Goal: Information Seeking & Learning: Learn about a topic

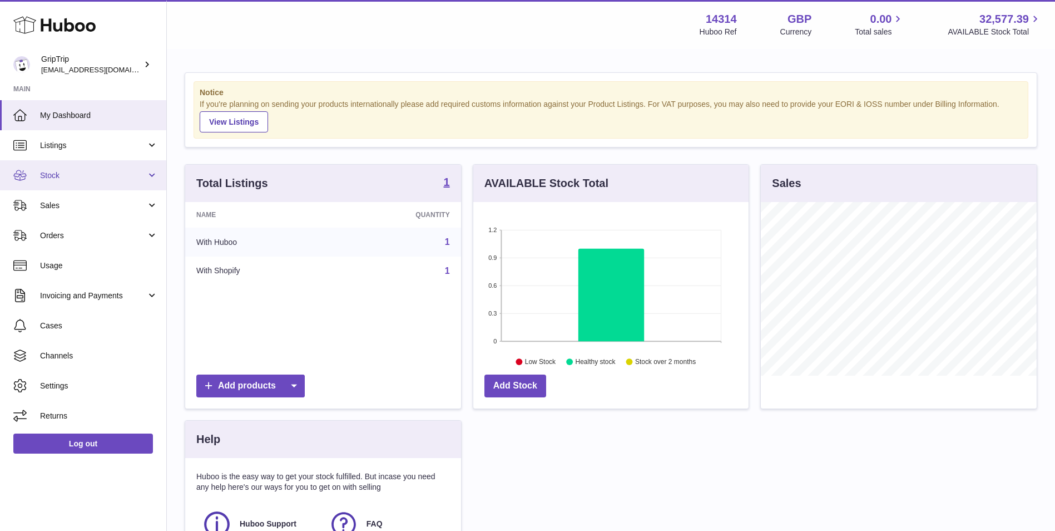
scroll to position [174, 275]
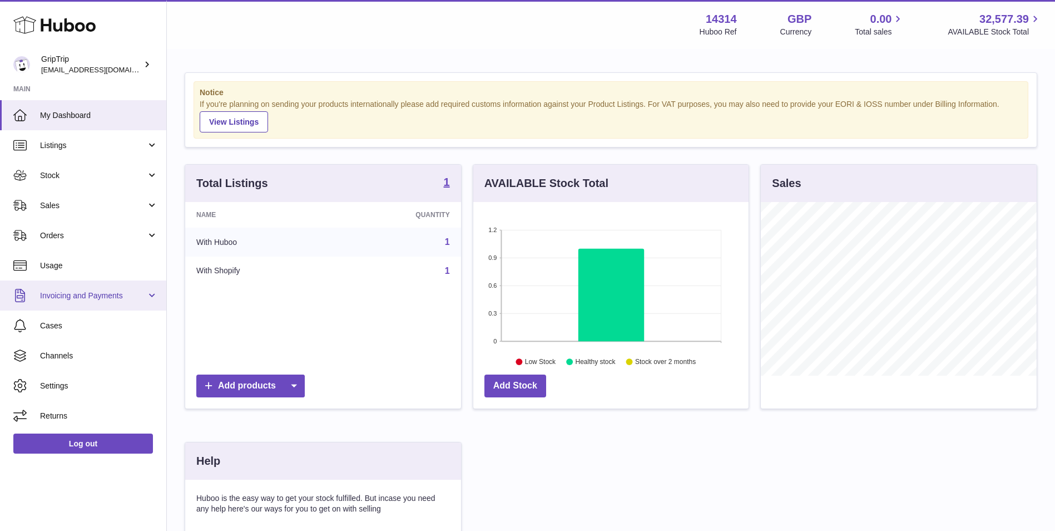
click at [80, 291] on span "Invoicing and Payments" at bounding box center [93, 295] width 106 height 11
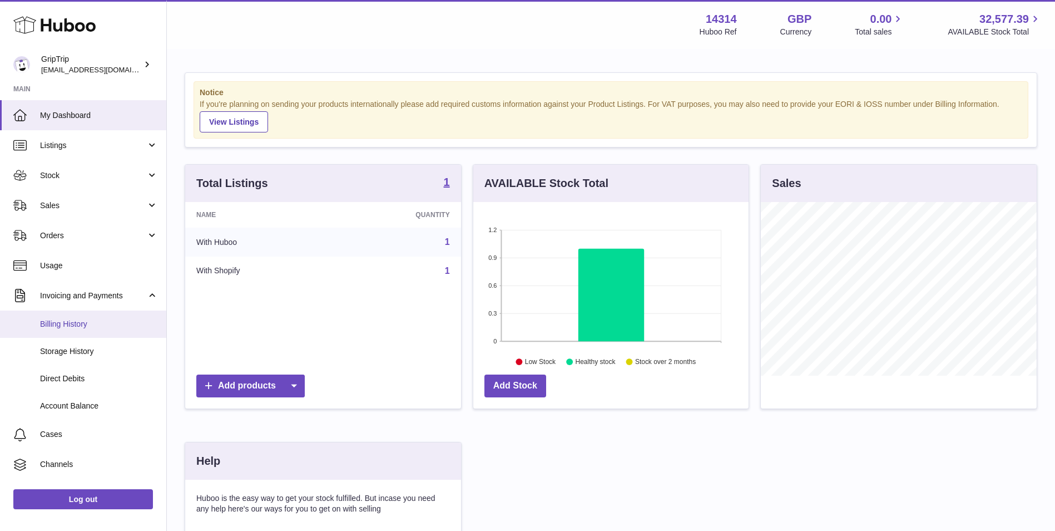
click at [81, 325] on span "Billing History" at bounding box center [99, 324] width 118 height 11
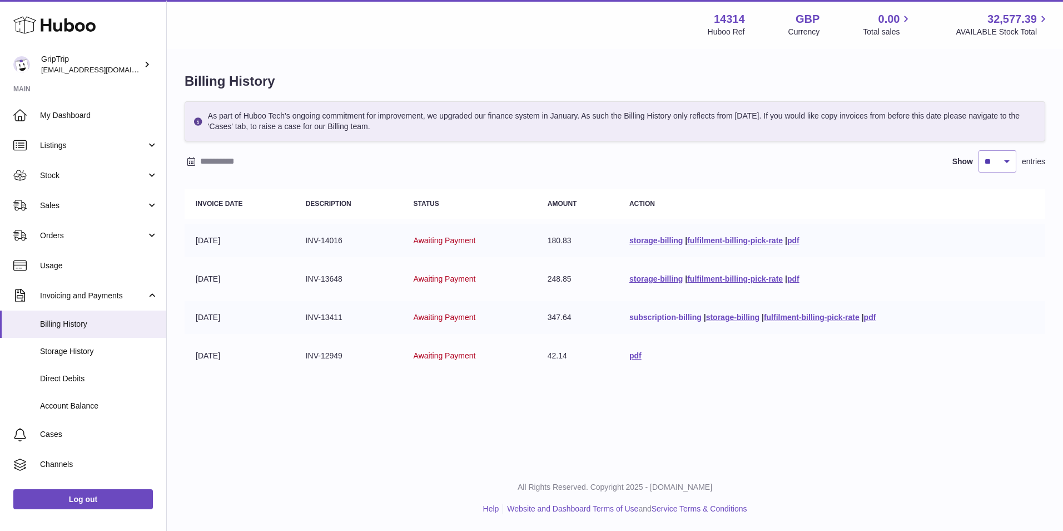
click at [683, 314] on link "subscription-billing" at bounding box center [666, 317] width 72 height 9
click at [752, 401] on div "Menu Huboo 14314 Huboo Ref GBP Currency 0.00 Total sales 32,577.39 AVAILABLE St…" at bounding box center [615, 232] width 896 height 465
click at [726, 320] on link "storage-billing" at bounding box center [732, 317] width 53 height 9
click at [667, 278] on link "storage-billing" at bounding box center [656, 278] width 53 height 9
click at [655, 236] on link "storage-billing" at bounding box center [656, 240] width 53 height 9
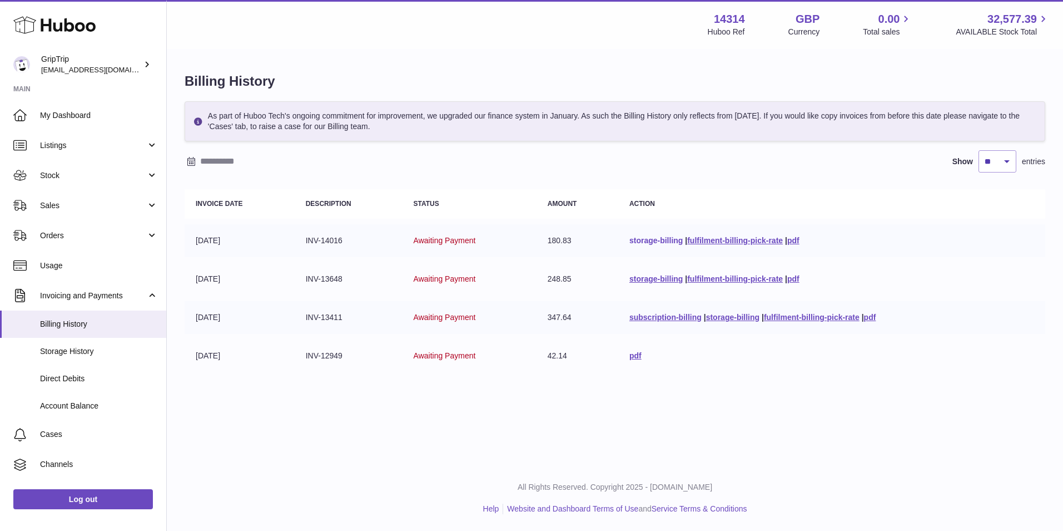
drag, startPoint x: 976, startPoint y: 1, endPoint x: 669, endPoint y: 237, distance: 387.4
click at [669, 237] on link "storage-billing" at bounding box center [656, 240] width 53 height 9
click at [668, 237] on link "storage-billing" at bounding box center [656, 240] width 53 height 9
click at [76, 260] on span "Usage" at bounding box center [99, 265] width 118 height 11
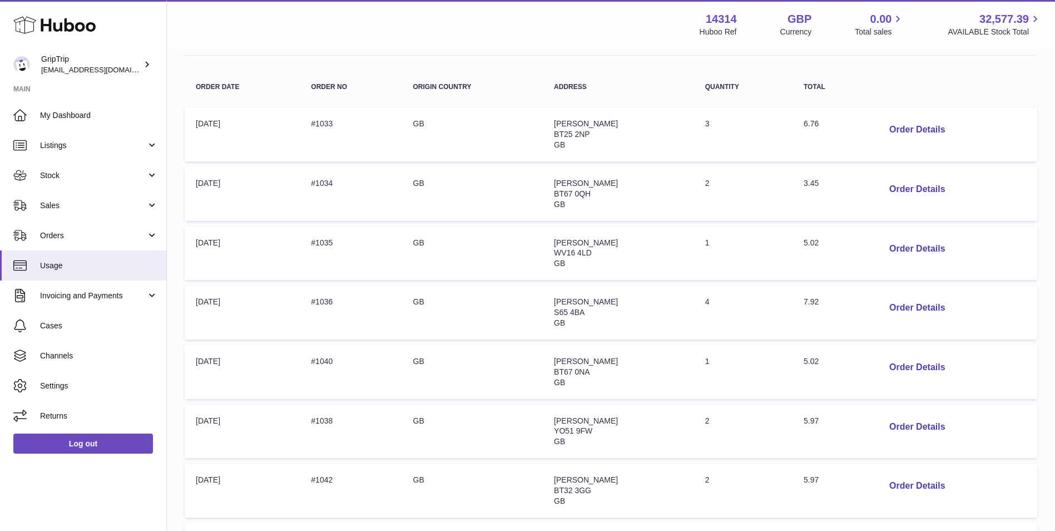
scroll to position [185, 0]
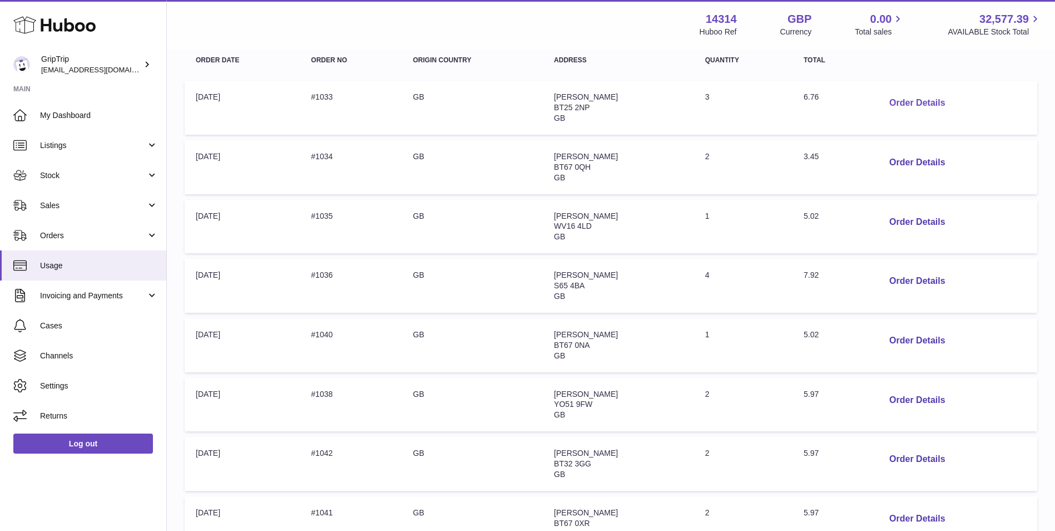
click at [929, 105] on button "Order Details" at bounding box center [916, 103] width 73 height 23
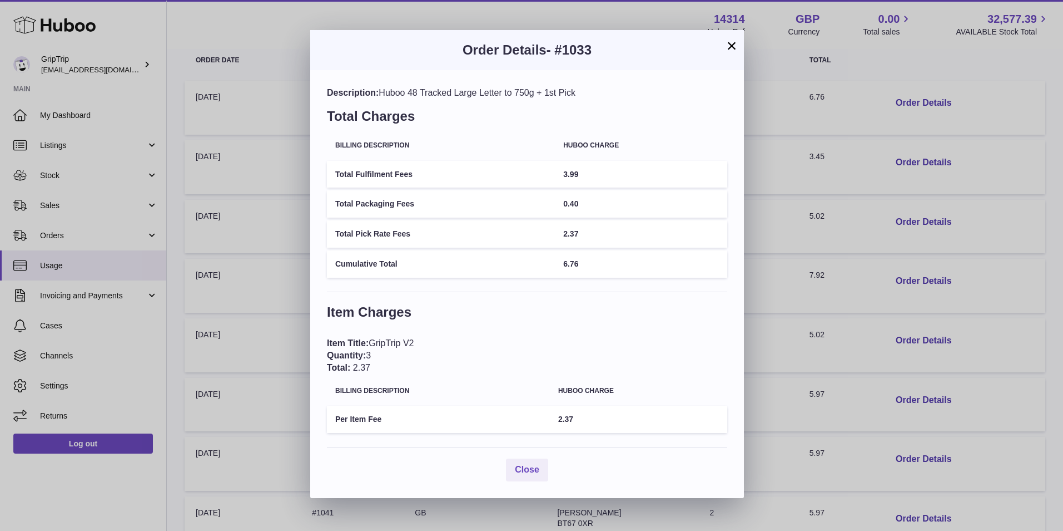
click at [374, 358] on div "Item Title: GripTrip V2 Quantity: 3 Total: 2.37" at bounding box center [527, 355] width 400 height 36
click at [732, 42] on button "×" at bounding box center [731, 45] width 13 height 13
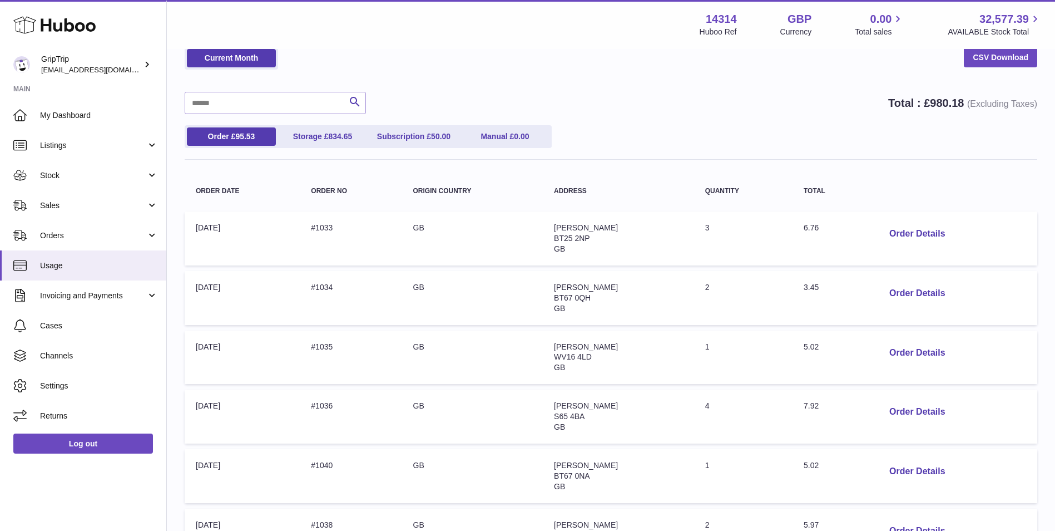
scroll to position [0, 0]
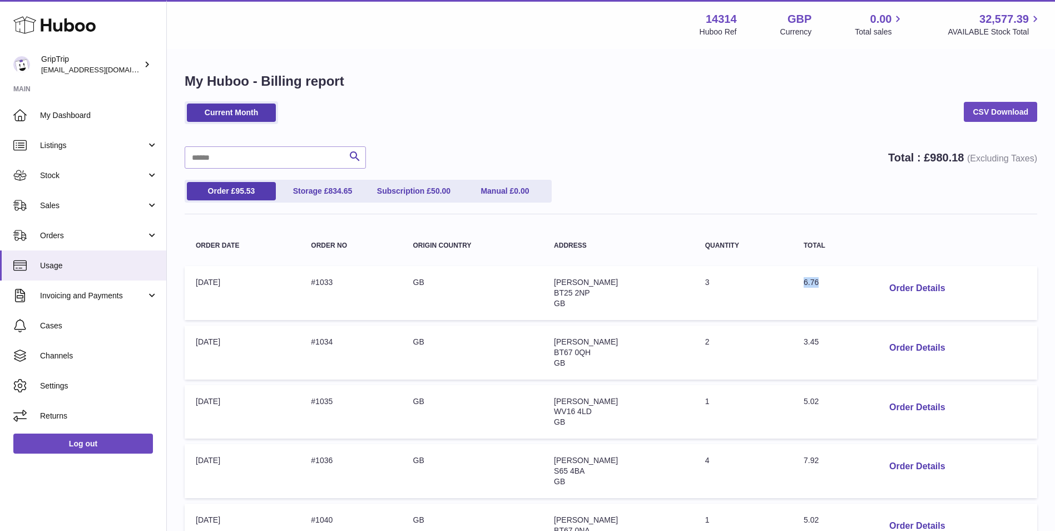
drag, startPoint x: 819, startPoint y: 276, endPoint x: 796, endPoint y: 283, distance: 23.8
click at [796, 283] on td "Total: 6.76" at bounding box center [830, 293] width 77 height 54
drag, startPoint x: 796, startPoint y: 283, endPoint x: 917, endPoint y: 288, distance: 120.8
click at [917, 288] on button "Order Details" at bounding box center [916, 288] width 73 height 23
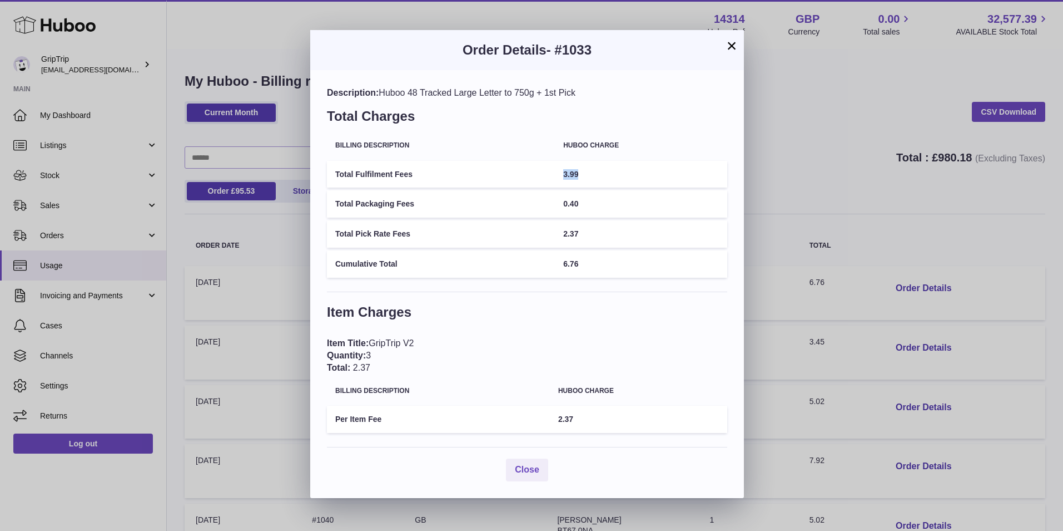
drag, startPoint x: 609, startPoint y: 172, endPoint x: 531, endPoint y: 172, distance: 78.4
click at [531, 172] on tr "Total Fulfilment Fees 3.99" at bounding box center [527, 174] width 400 height 27
drag, startPoint x: 582, startPoint y: 205, endPoint x: 560, endPoint y: 211, distance: 22.4
click at [560, 211] on td "0.40" at bounding box center [641, 203] width 172 height 27
drag, startPoint x: 560, startPoint y: 211, endPoint x: 557, endPoint y: 240, distance: 29.1
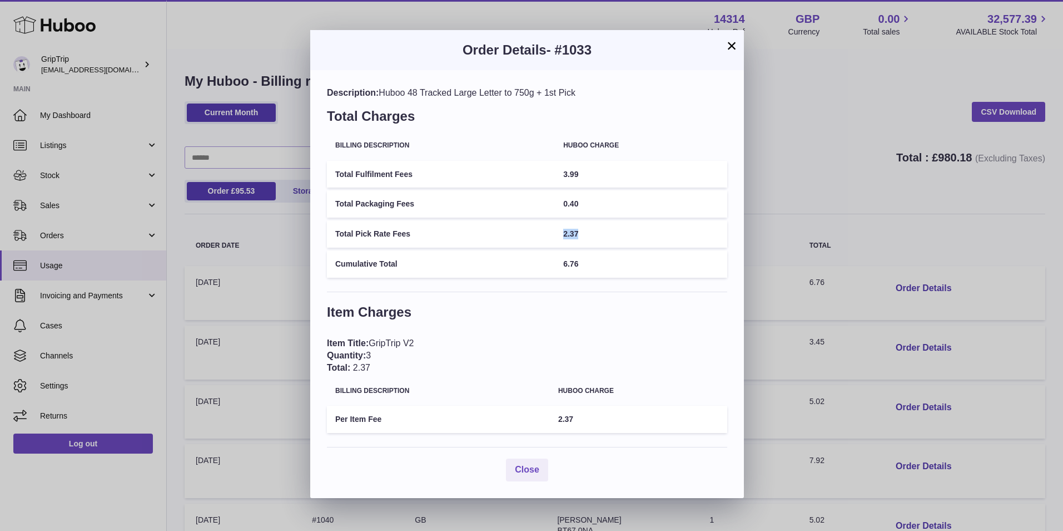
click at [557, 240] on td "2.37" at bounding box center [641, 233] width 172 height 27
drag, startPoint x: 588, startPoint y: 269, endPoint x: 557, endPoint y: 269, distance: 30.6
click at [557, 269] on td "6.76" at bounding box center [641, 263] width 172 height 27
drag, startPoint x: 591, startPoint y: 172, endPoint x: 556, endPoint y: 181, distance: 36.7
click at [556, 181] on td "3.99" at bounding box center [641, 174] width 172 height 27
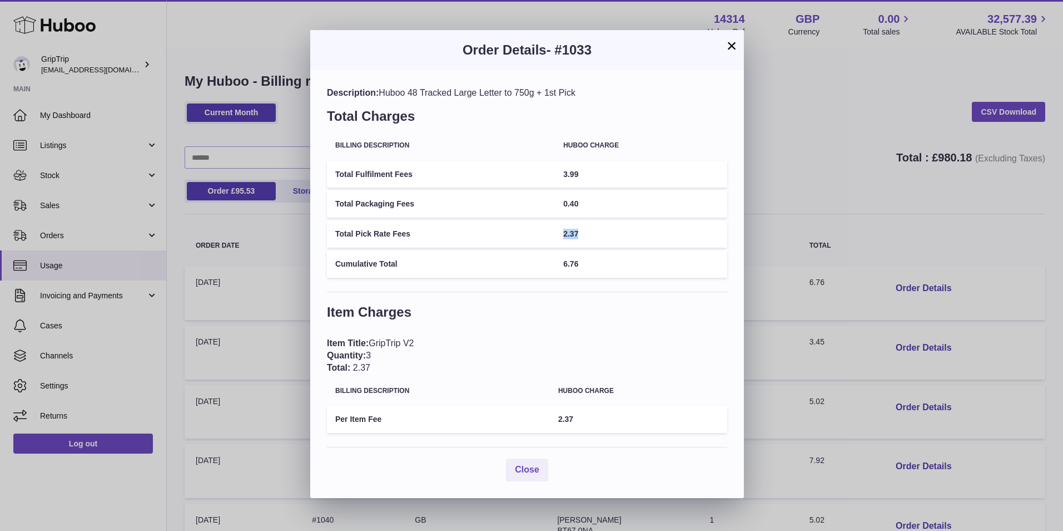
drag, startPoint x: 585, startPoint y: 234, endPoint x: 554, endPoint y: 236, distance: 30.7
click at [554, 236] on tr "Total Pick Rate Fees 2.37" at bounding box center [527, 233] width 400 height 27
click at [376, 359] on div "Item Title: GripTrip V2 Quantity: 3 Total: 2.37" at bounding box center [527, 355] width 400 height 36
drag, startPoint x: 623, startPoint y: 240, endPoint x: 562, endPoint y: 231, distance: 61.2
click at [562, 231] on td "2.37" at bounding box center [641, 233] width 172 height 27
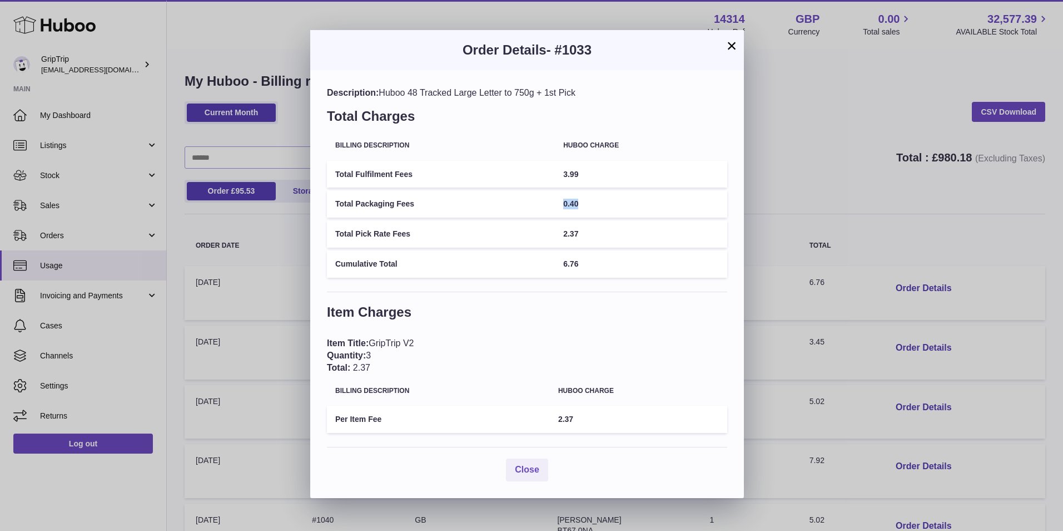
drag, startPoint x: 580, startPoint y: 206, endPoint x: 554, endPoint y: 201, distance: 26.1
click at [554, 201] on tr "Total Packaging Fees 0.40" at bounding box center [527, 203] width 400 height 27
drag, startPoint x: 596, startPoint y: 175, endPoint x: 558, endPoint y: 179, distance: 38.0
click at [558, 179] on td "3.99" at bounding box center [641, 174] width 172 height 27
click at [729, 39] on button "×" at bounding box center [731, 45] width 13 height 13
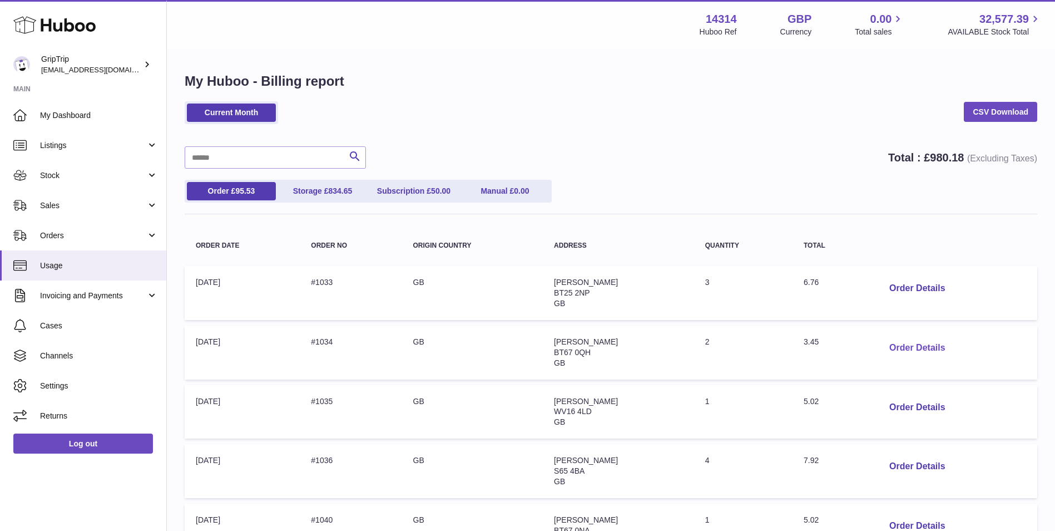
click at [922, 346] on button "Order Details" at bounding box center [916, 347] width 73 height 23
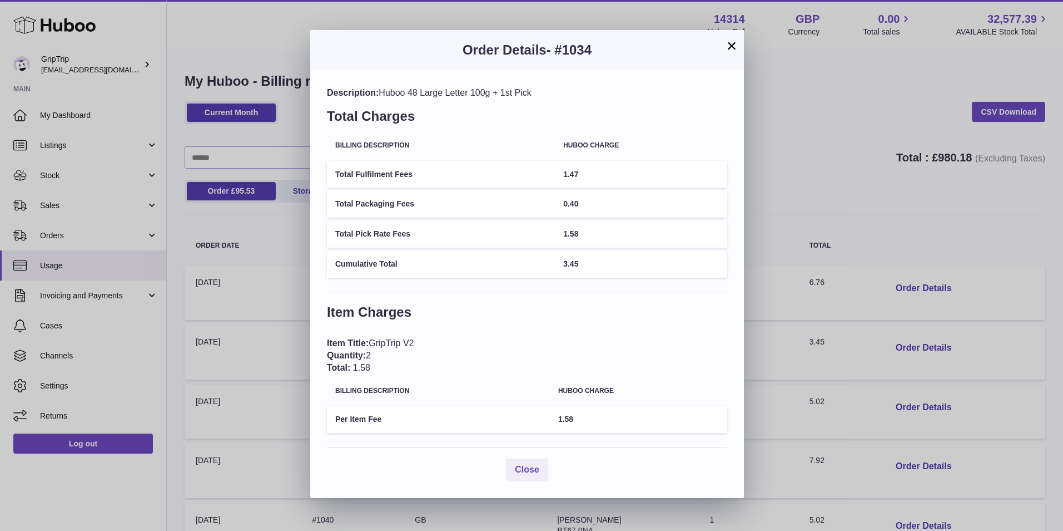
drag, startPoint x: 399, startPoint y: 364, endPoint x: 376, endPoint y: 359, distance: 23.9
click at [376, 359] on div "Item Title: GripTrip V2 Quantity: 2 Total: 1.58" at bounding box center [527, 355] width 400 height 36
drag, startPoint x: 376, startPoint y: 359, endPoint x: 386, endPoint y: 370, distance: 14.9
click at [386, 370] on div "Item Title: GripTrip V2 Quantity: 2 Total: 1.58" at bounding box center [527, 355] width 400 height 36
click at [734, 46] on button "×" at bounding box center [731, 45] width 13 height 13
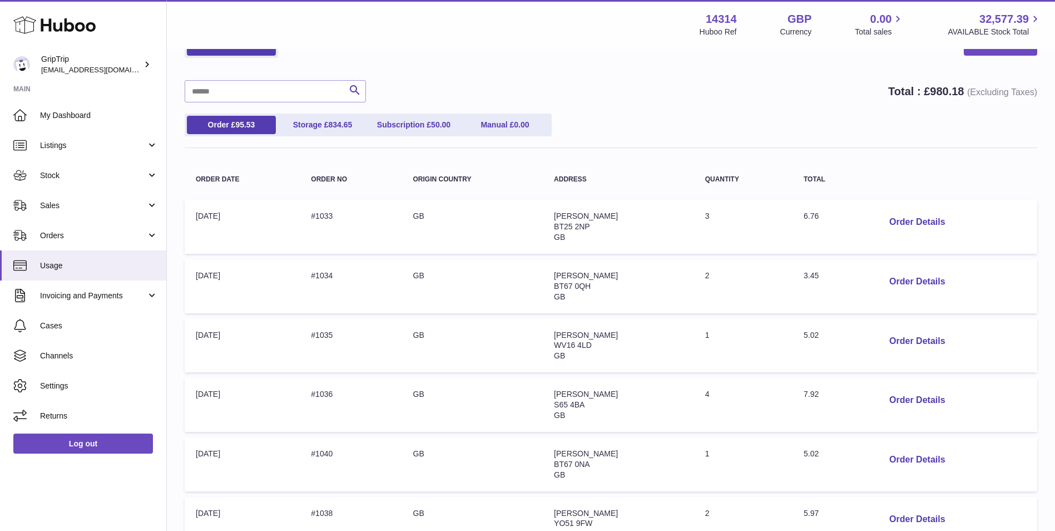
scroll to position [93, 0]
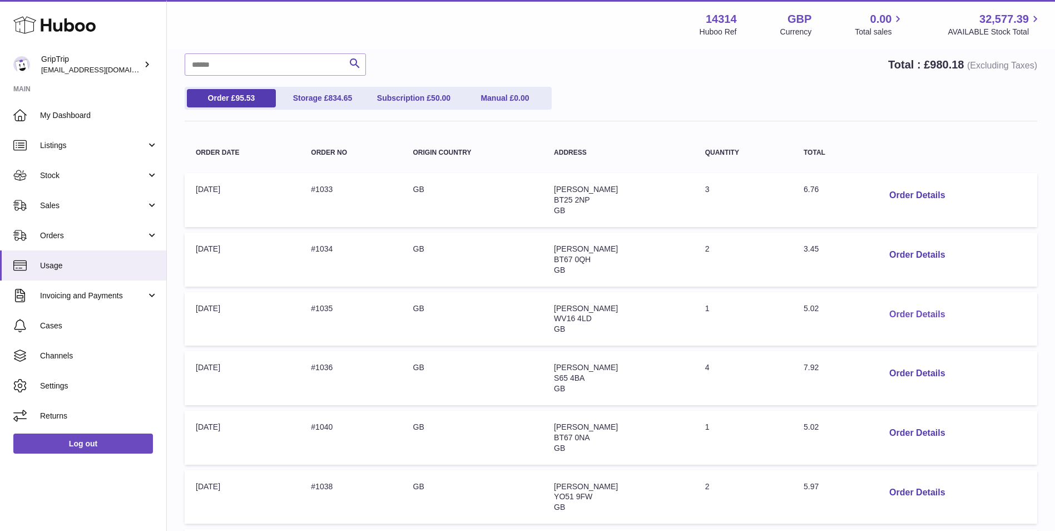
click at [905, 314] on button "Order Details" at bounding box center [916, 314] width 73 height 23
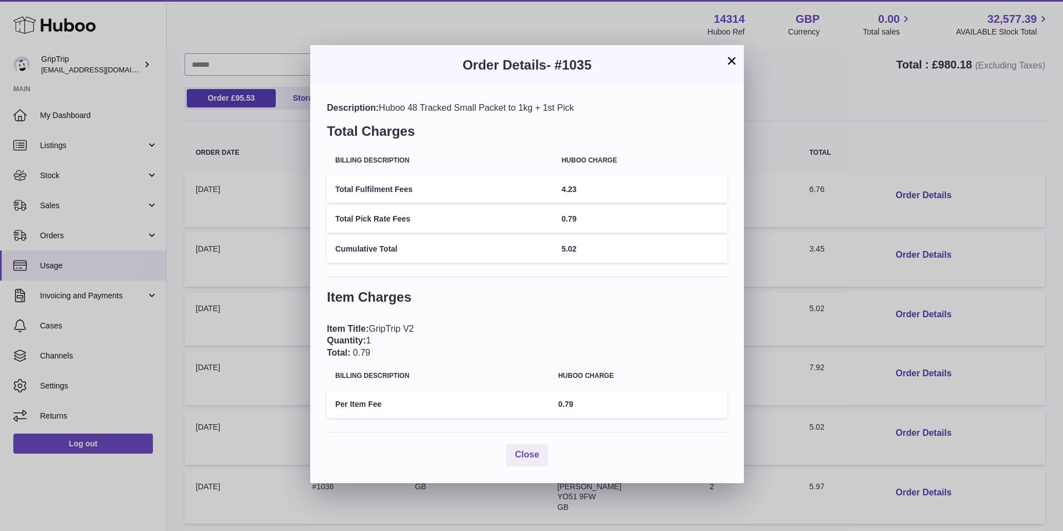
click at [735, 58] on button "×" at bounding box center [731, 60] width 13 height 13
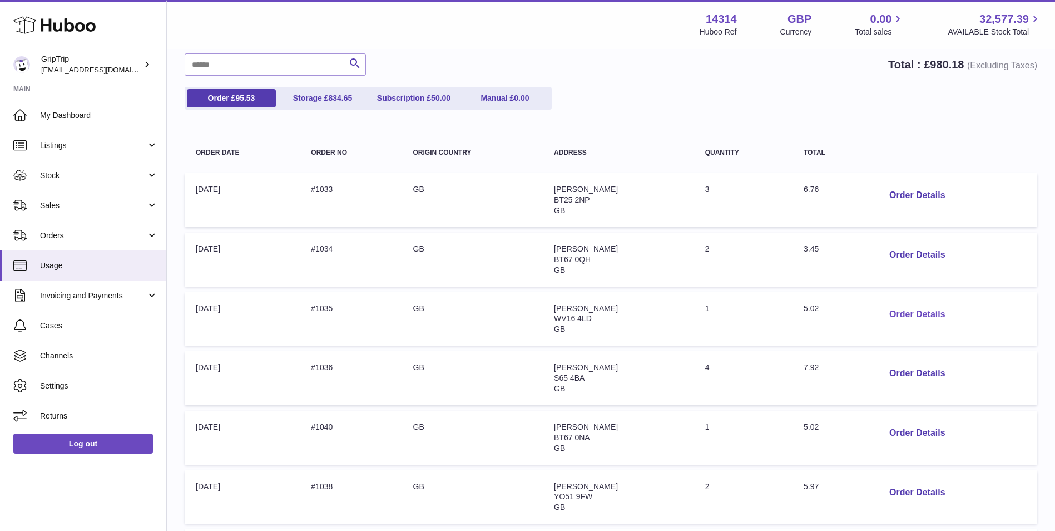
click at [919, 323] on button "Order Details" at bounding box center [916, 314] width 73 height 23
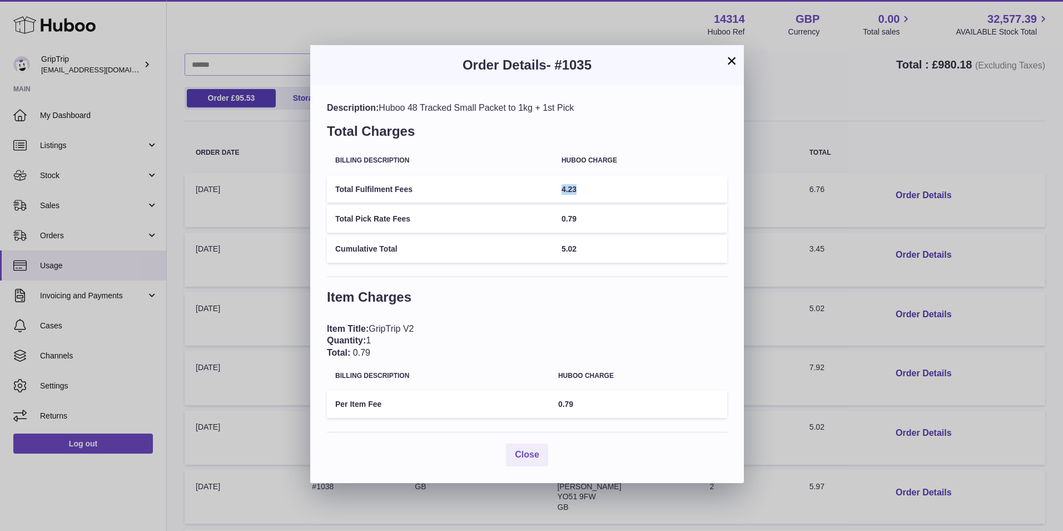
drag, startPoint x: 592, startPoint y: 197, endPoint x: 561, endPoint y: 192, distance: 31.5
click at [561, 192] on td "4.23" at bounding box center [640, 189] width 174 height 27
click at [736, 58] on button "×" at bounding box center [731, 60] width 13 height 13
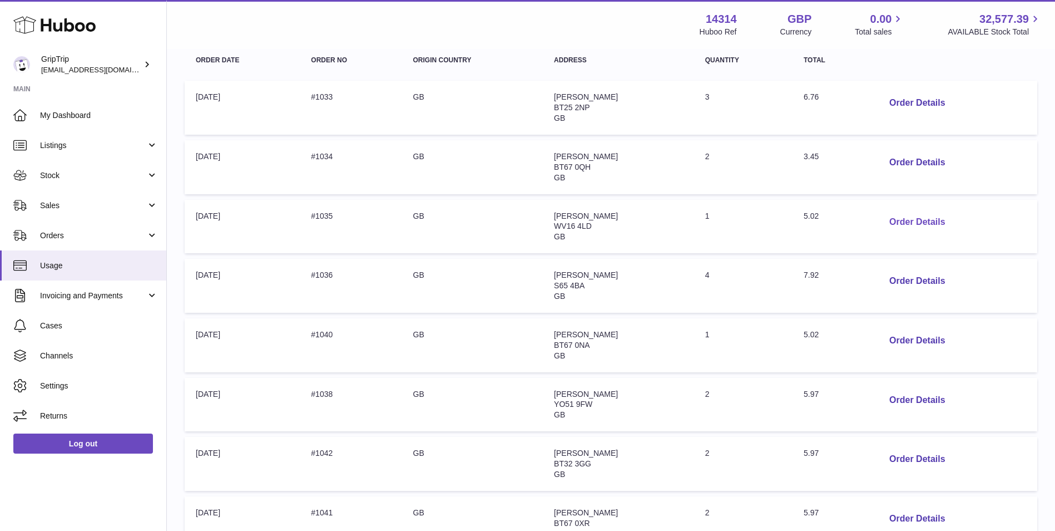
scroll to position [278, 0]
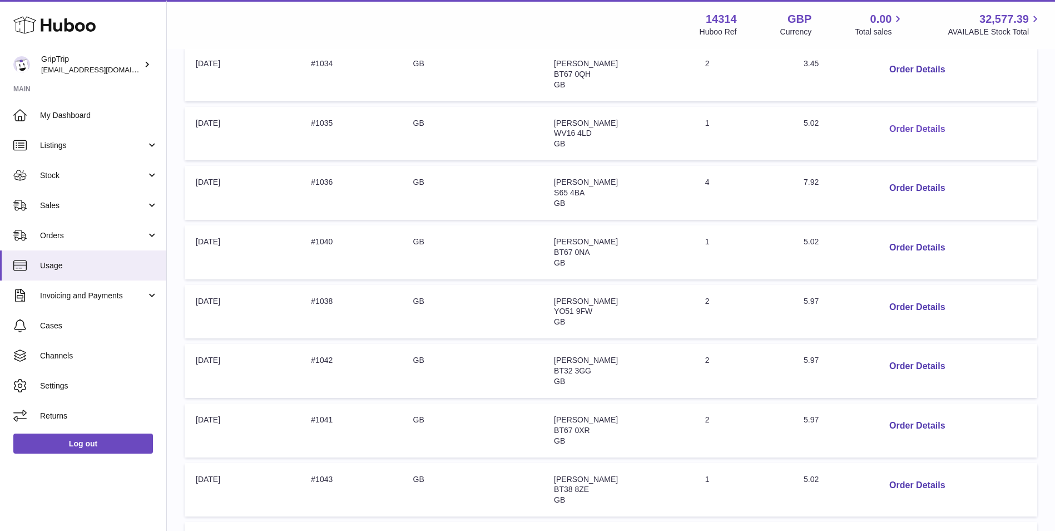
click at [918, 128] on button "Order Details" at bounding box center [916, 129] width 73 height 23
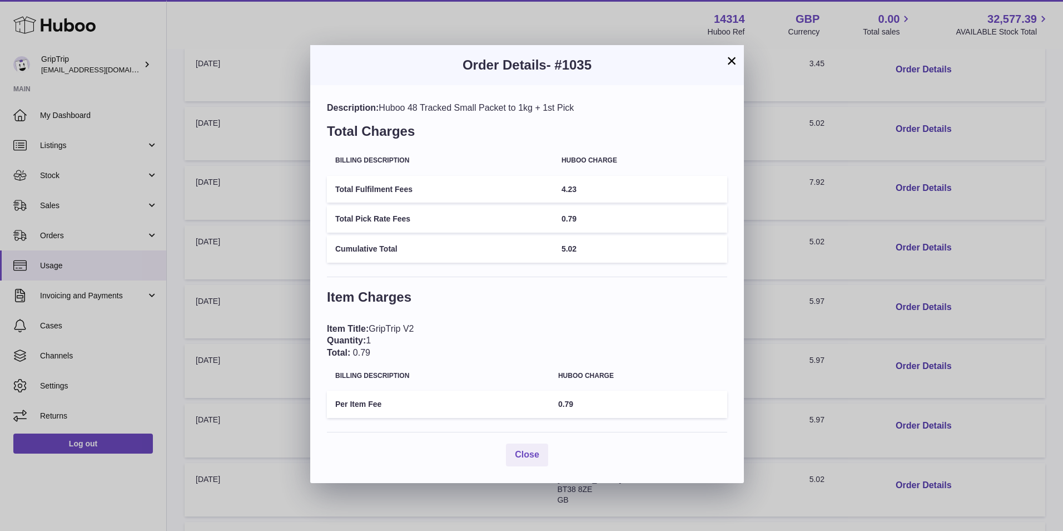
click at [732, 60] on button "×" at bounding box center [731, 60] width 13 height 13
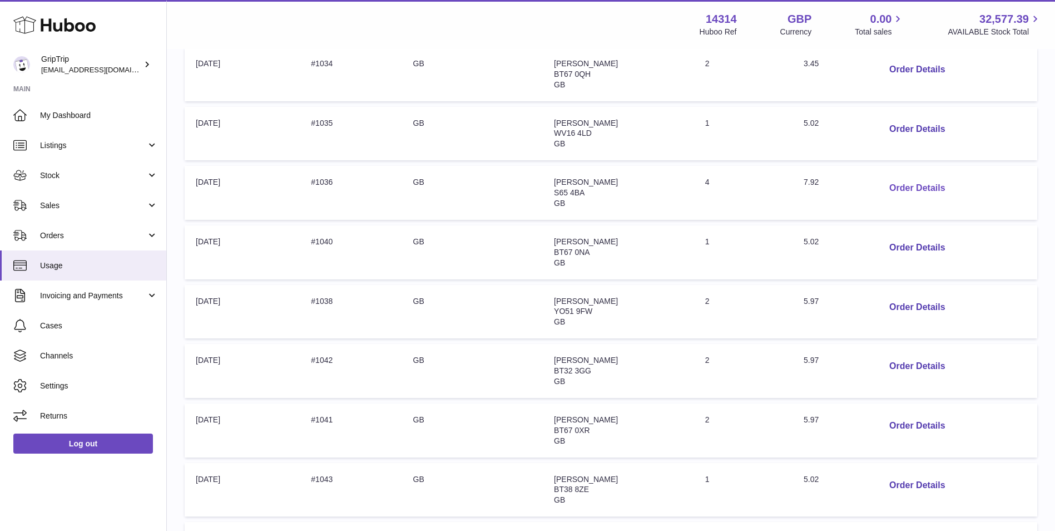
click at [913, 179] on button "Order Details" at bounding box center [916, 188] width 73 height 23
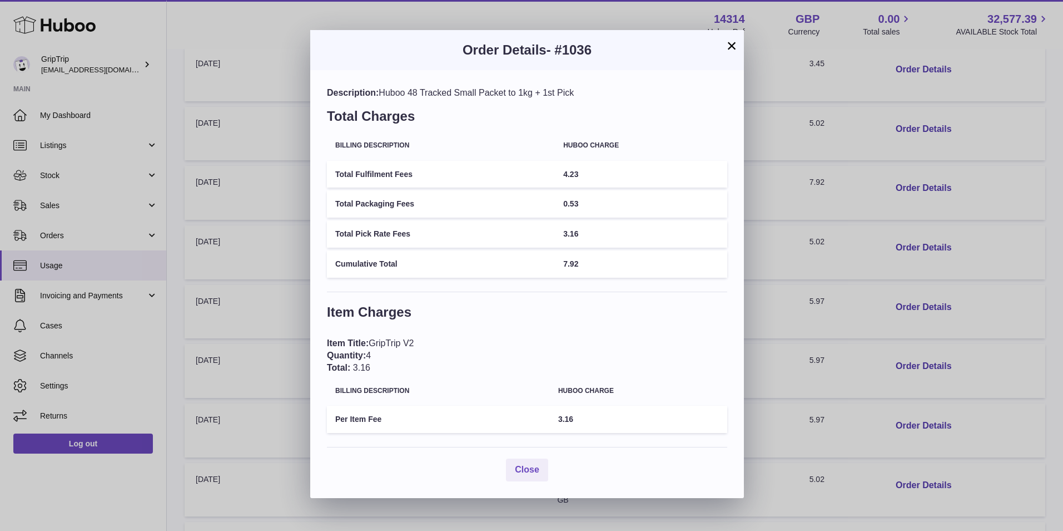
drag, startPoint x: 381, startPoint y: 356, endPoint x: 374, endPoint y: 357, distance: 7.3
click at [374, 357] on div "Item Title: GripTrip V2 Quantity: 4 Total: 3.16" at bounding box center [527, 355] width 400 height 36
click at [732, 49] on button "×" at bounding box center [731, 45] width 13 height 13
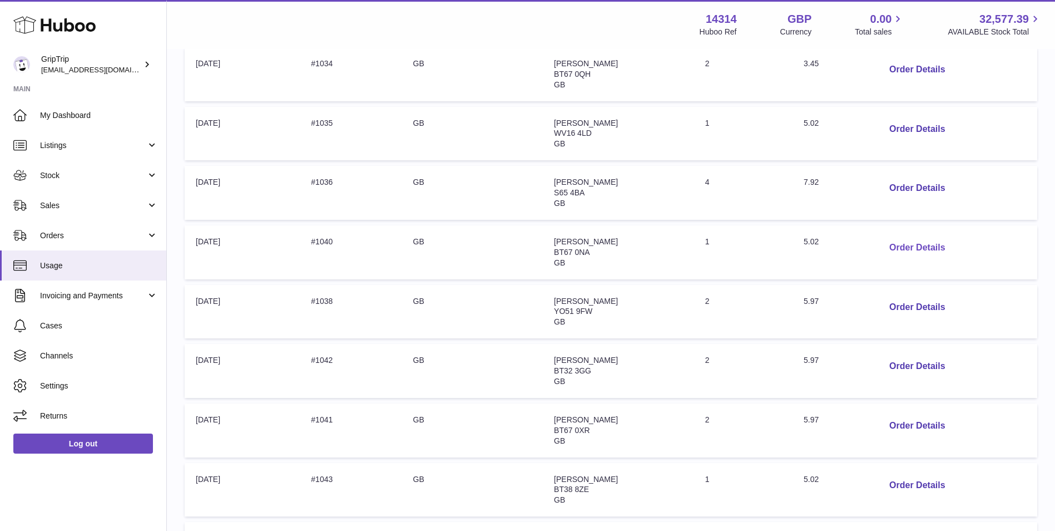
click at [896, 248] on button "Order Details" at bounding box center [916, 247] width 73 height 23
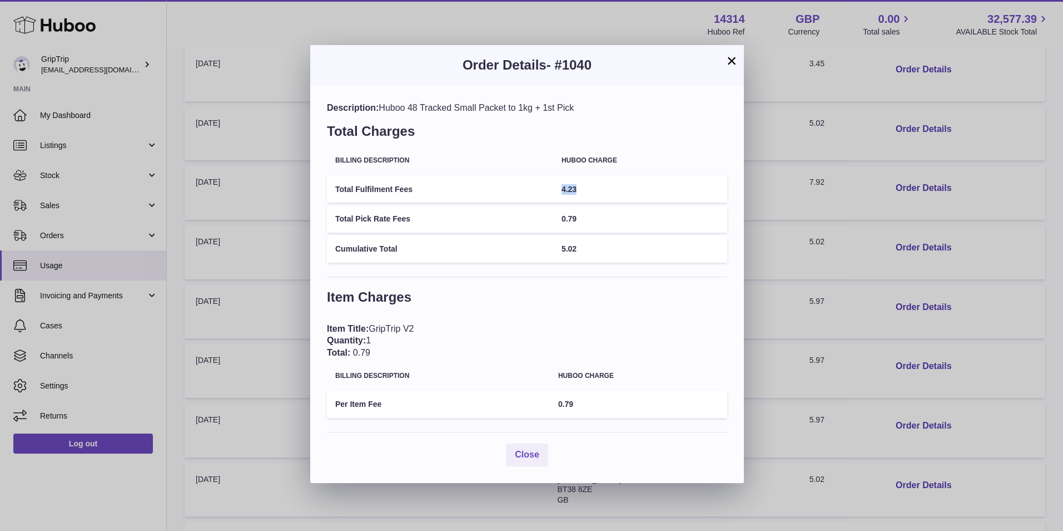
drag, startPoint x: 583, startPoint y: 189, endPoint x: 556, endPoint y: 196, distance: 28.1
click at [556, 196] on td "4.23" at bounding box center [640, 189] width 174 height 27
drag, startPoint x: 556, startPoint y: 196, endPoint x: 526, endPoint y: 111, distance: 89.7
click at [526, 111] on div "Description: Huboo 48 Tracked Small Packet to 1kg + 1st Pick" at bounding box center [527, 108] width 400 height 12
click at [735, 66] on button "×" at bounding box center [731, 60] width 13 height 13
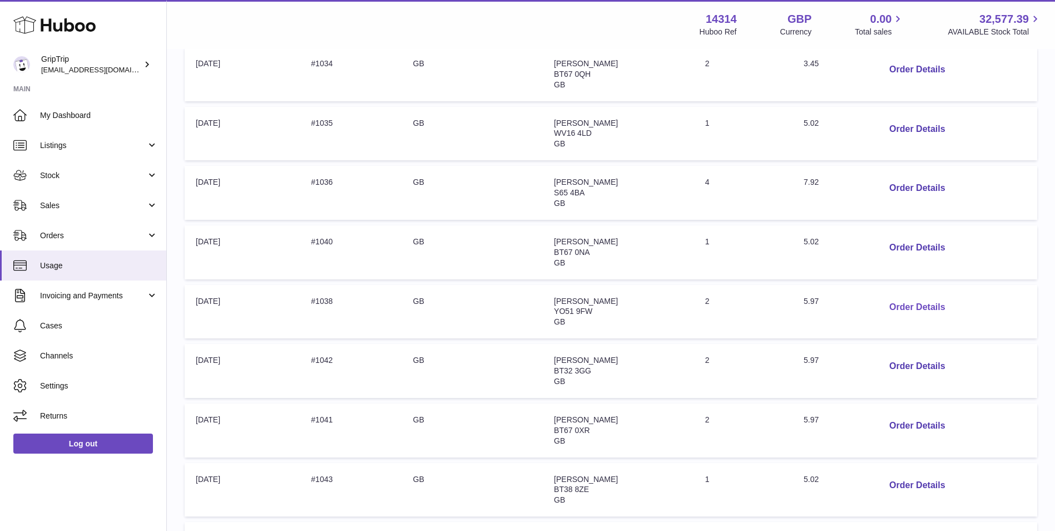
click at [903, 309] on button "Order Details" at bounding box center [916, 307] width 73 height 23
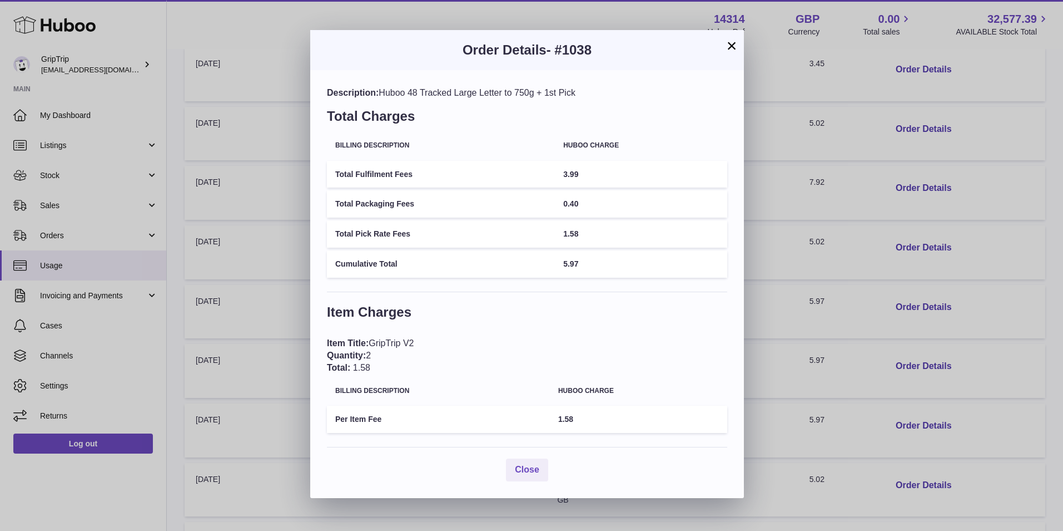
click at [731, 50] on button "×" at bounding box center [731, 45] width 13 height 13
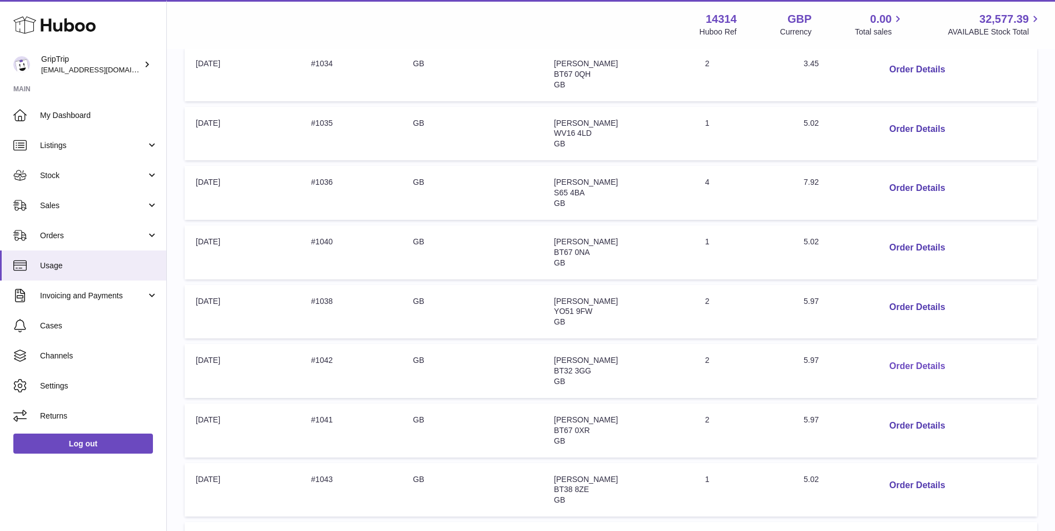
click at [931, 364] on button "Order Details" at bounding box center [916, 366] width 73 height 23
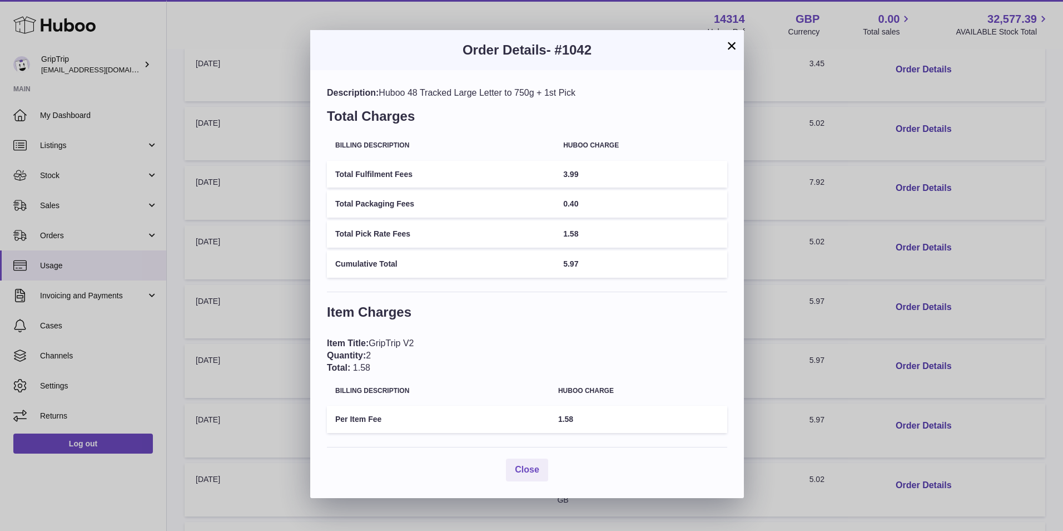
click at [734, 44] on button "×" at bounding box center [731, 45] width 13 height 13
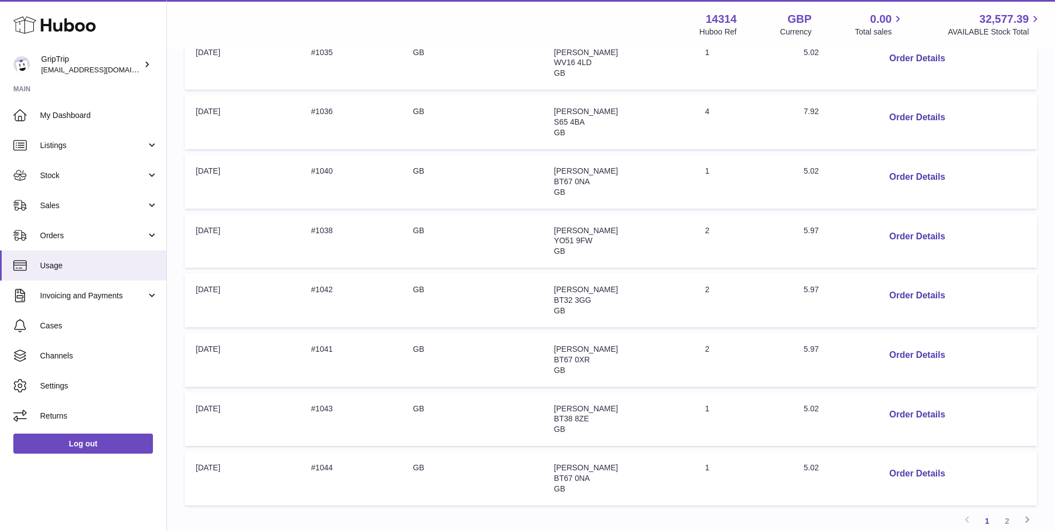
scroll to position [371, 0]
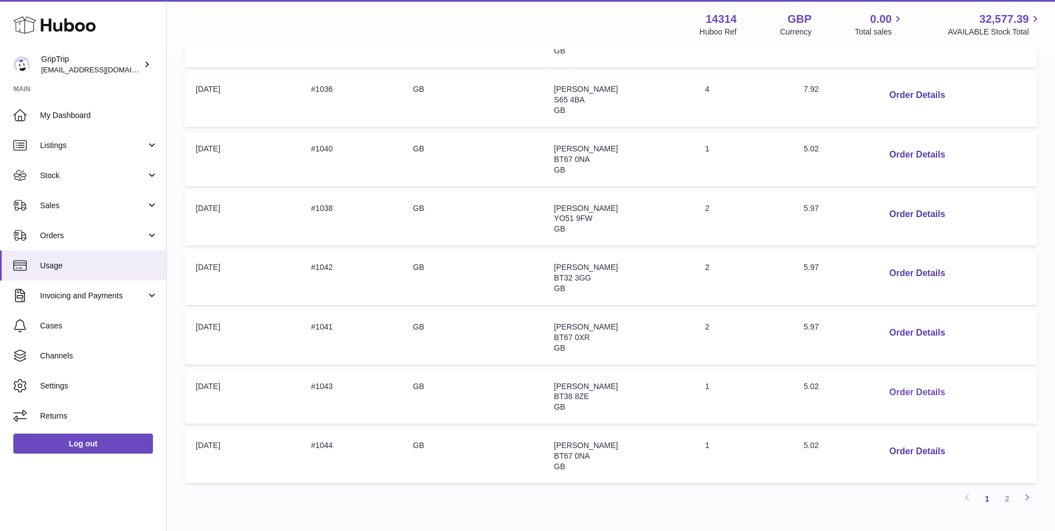
click at [885, 393] on button "Order Details" at bounding box center [916, 392] width 73 height 23
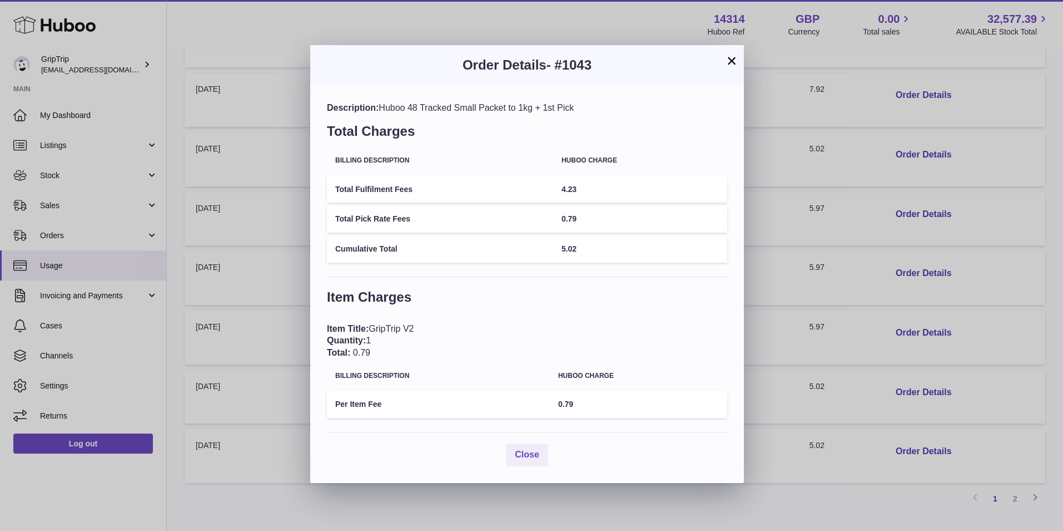
drag, startPoint x: 455, startPoint y: 108, endPoint x: 586, endPoint y: 106, distance: 130.1
click at [586, 106] on div "Description: Huboo 48 Tracked Small Packet to 1kg + 1st Pick" at bounding box center [527, 108] width 400 height 12
click at [731, 58] on button "×" at bounding box center [731, 60] width 13 height 13
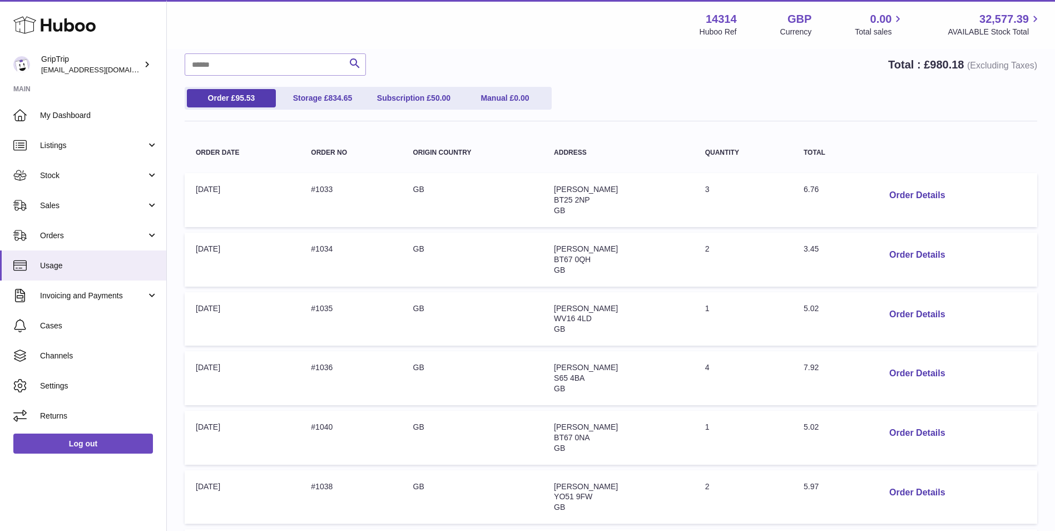
scroll to position [185, 0]
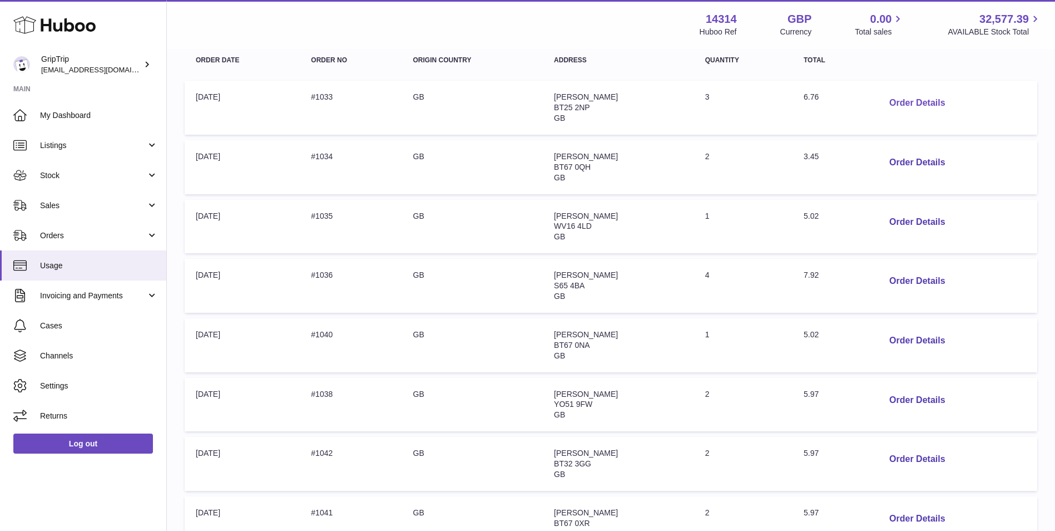
click at [919, 103] on button "Order Details" at bounding box center [916, 103] width 73 height 23
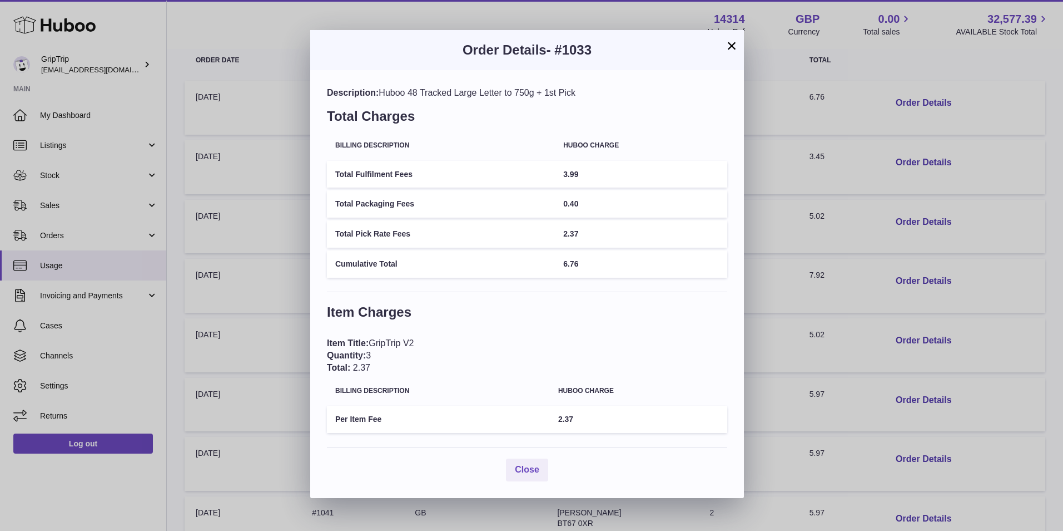
click at [734, 43] on button "×" at bounding box center [731, 45] width 13 height 13
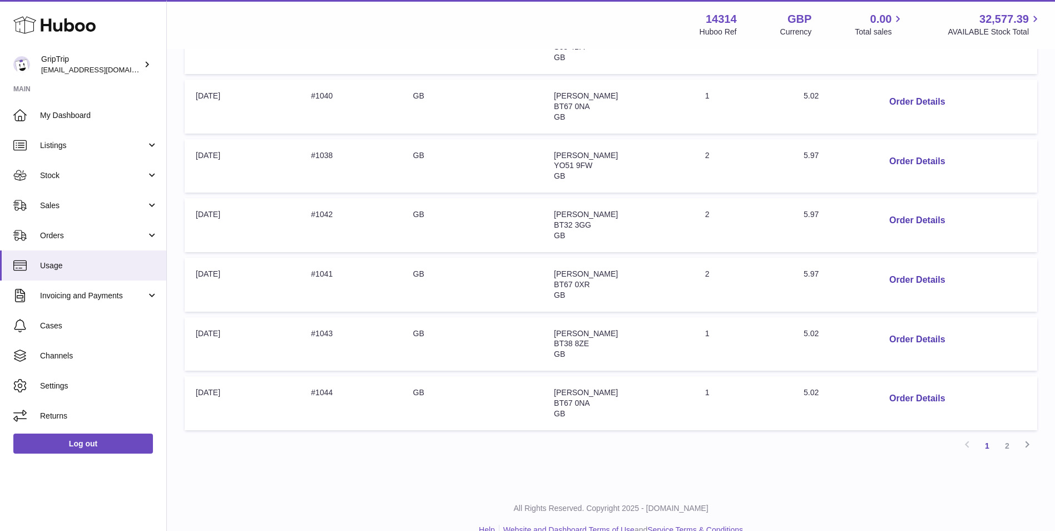
scroll to position [445, 0]
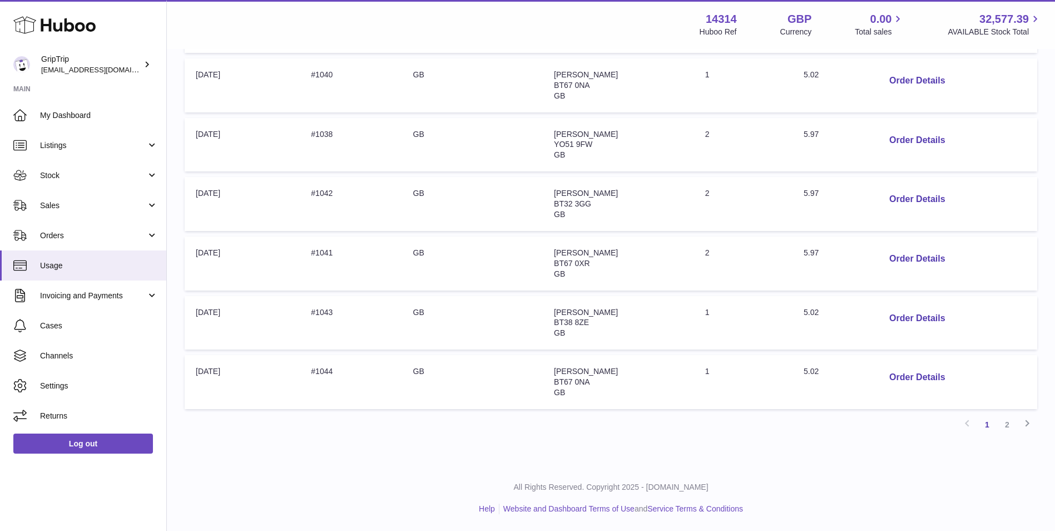
click at [1027, 421] on icon at bounding box center [1026, 423] width 13 height 14
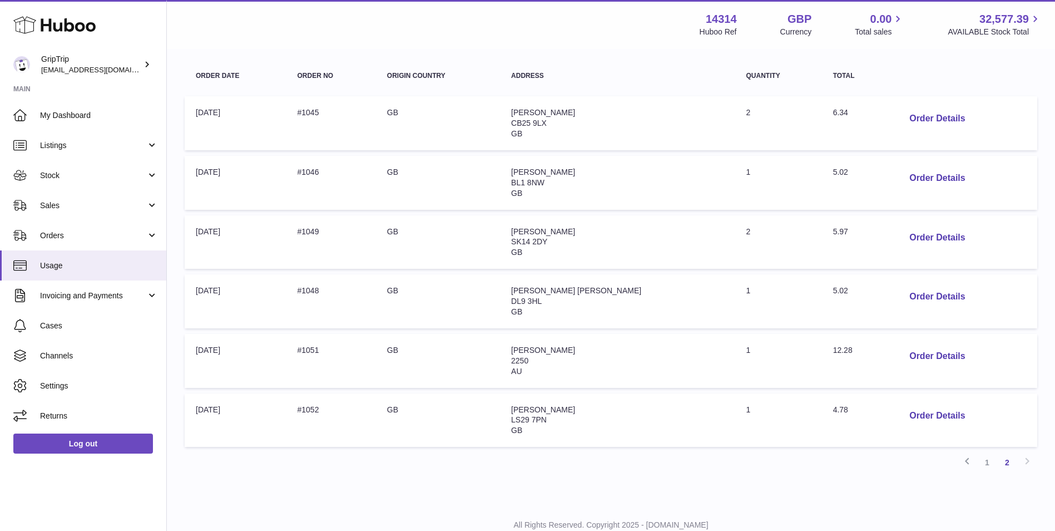
scroll to position [207, 0]
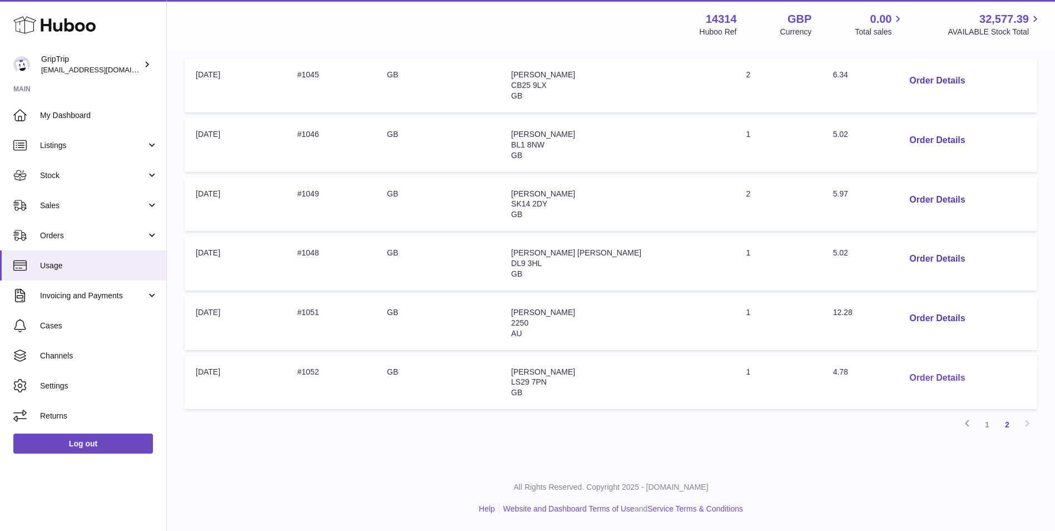
click at [919, 379] on button "Order Details" at bounding box center [936, 377] width 73 height 23
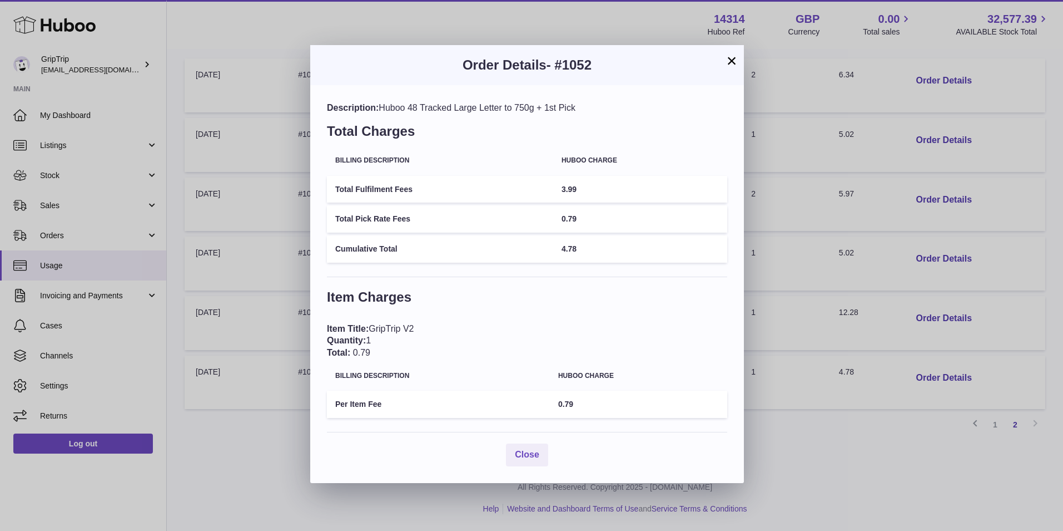
click at [737, 60] on button "×" at bounding box center [731, 60] width 13 height 13
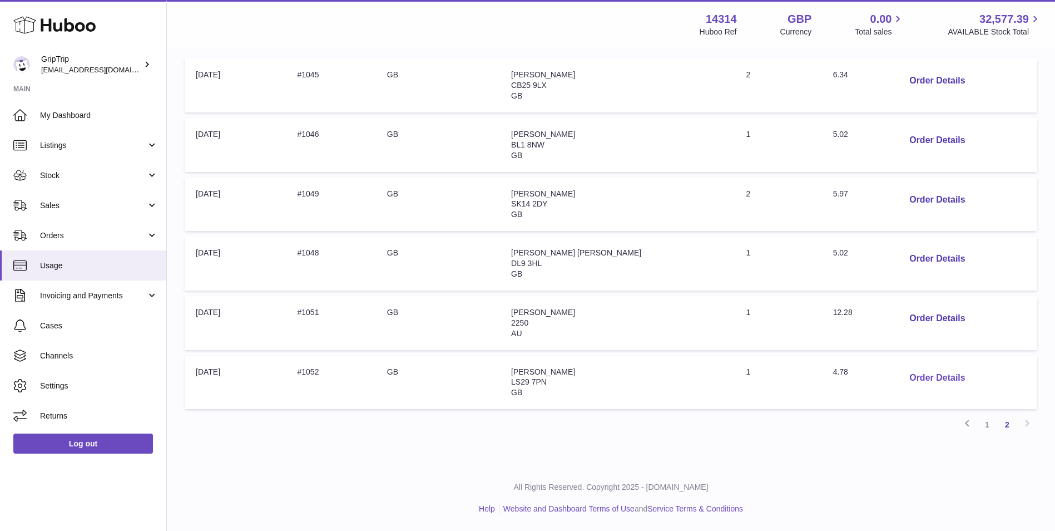
click at [909, 374] on button "Order Details" at bounding box center [936, 377] width 73 height 23
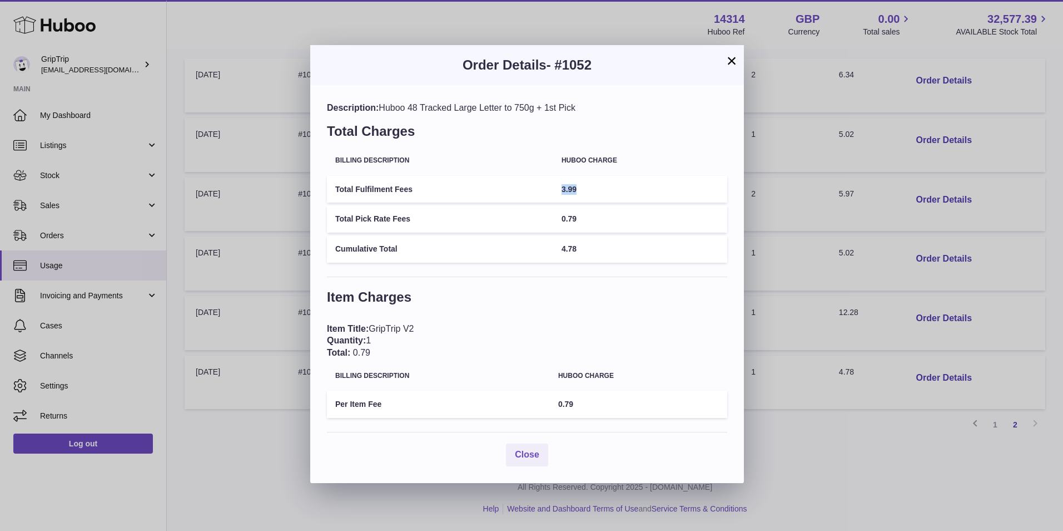
drag, startPoint x: 588, startPoint y: 192, endPoint x: 559, endPoint y: 188, distance: 29.3
click at [559, 188] on td "3.99" at bounding box center [640, 189] width 174 height 27
click at [603, 192] on td "3.99" at bounding box center [640, 189] width 174 height 27
drag, startPoint x: 584, startPoint y: 224, endPoint x: 556, endPoint y: 221, distance: 28.5
click at [556, 221] on td "0.79" at bounding box center [640, 218] width 174 height 27
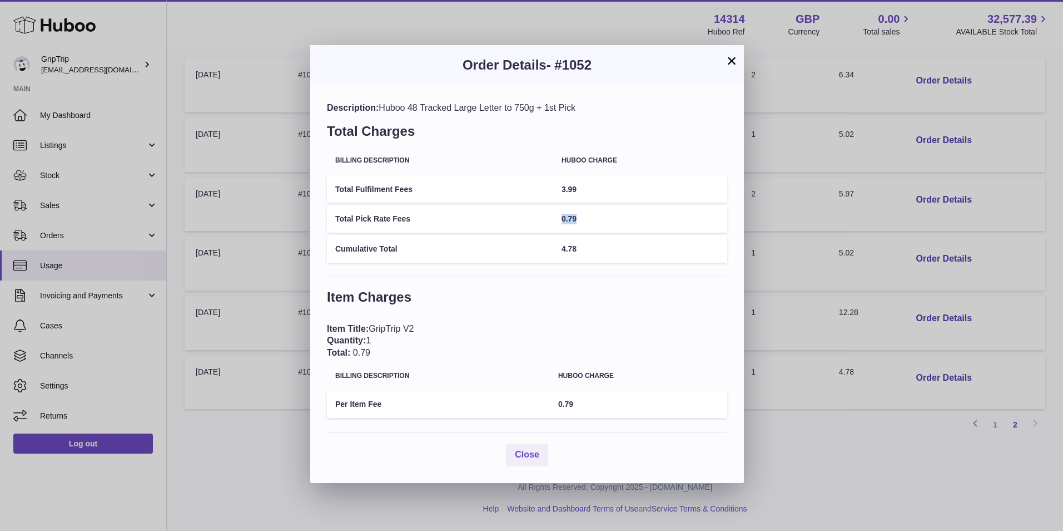
click at [737, 59] on button "×" at bounding box center [731, 60] width 13 height 13
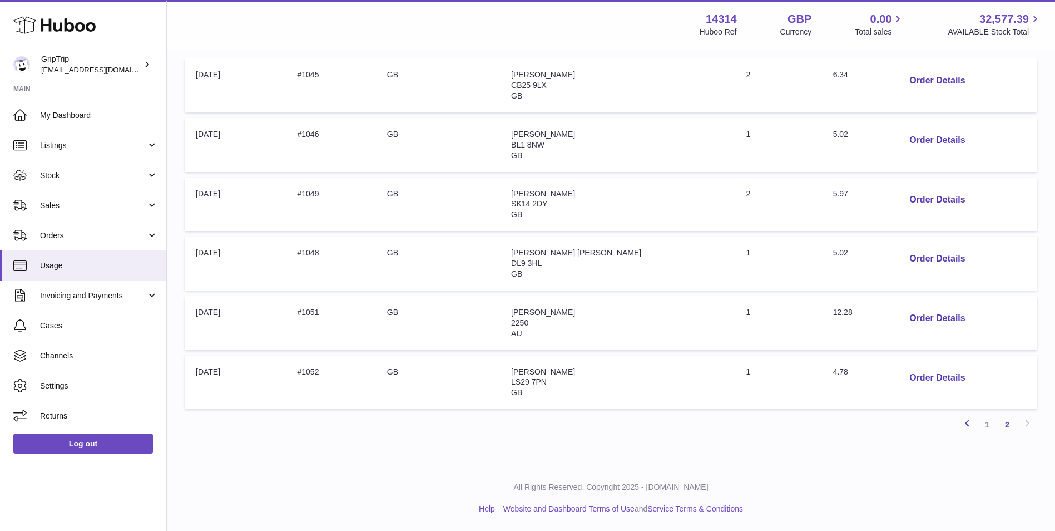
click at [965, 430] on icon at bounding box center [966, 423] width 13 height 14
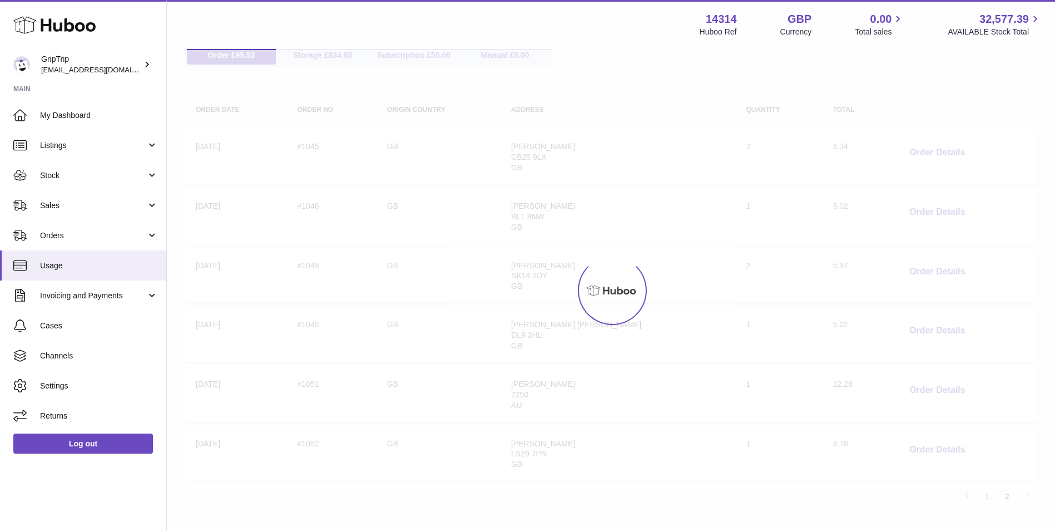
scroll to position [207, 0]
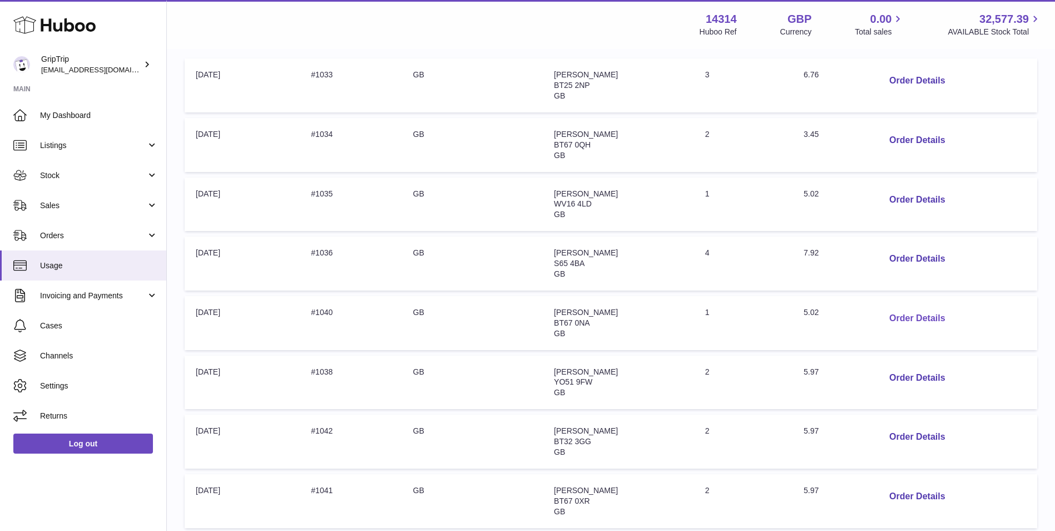
click at [905, 312] on button "Order Details" at bounding box center [916, 318] width 73 height 23
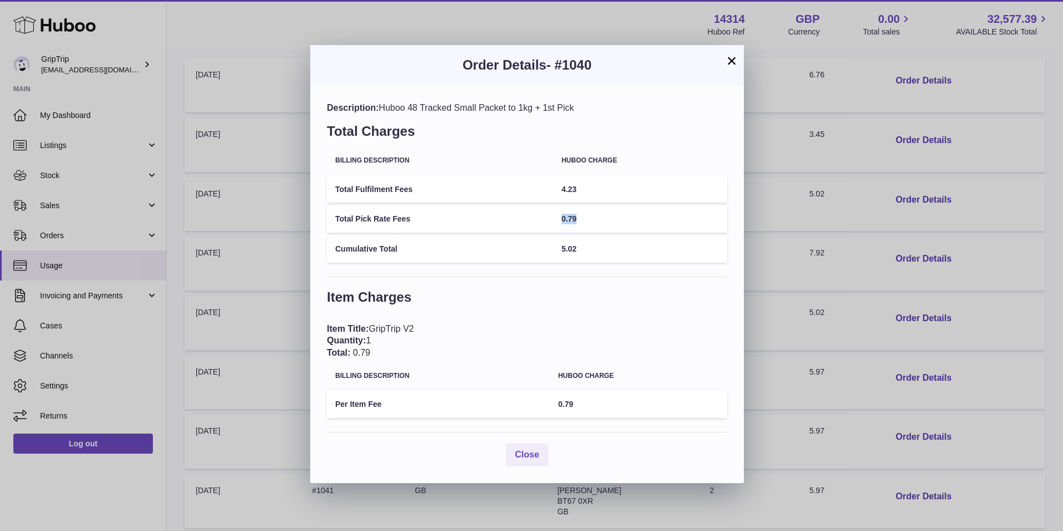
drag, startPoint x: 581, startPoint y: 221, endPoint x: 555, endPoint y: 218, distance: 25.7
click at [555, 218] on td "0.79" at bounding box center [640, 218] width 174 height 27
click at [735, 66] on button "×" at bounding box center [731, 60] width 13 height 13
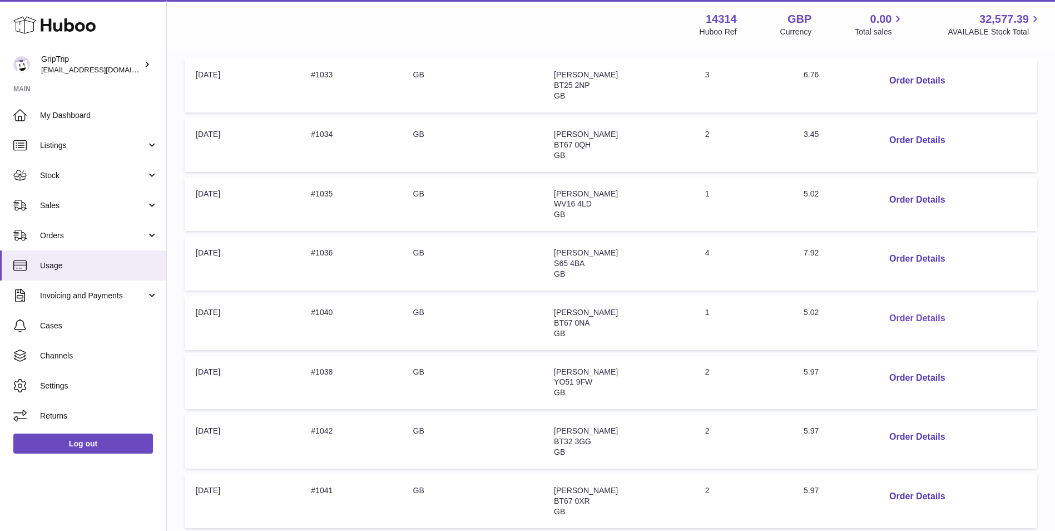
click at [918, 318] on button "Order Details" at bounding box center [916, 318] width 73 height 23
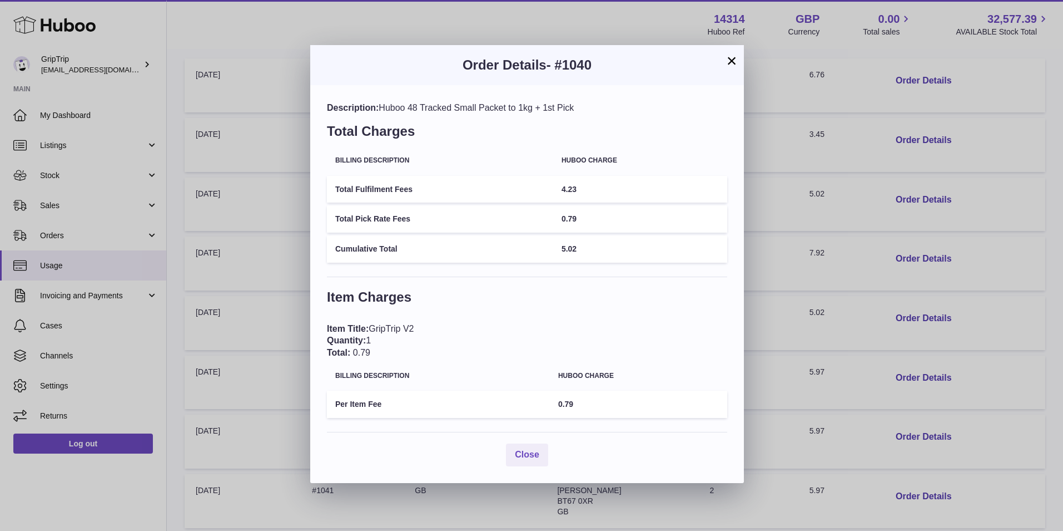
click at [729, 60] on button "×" at bounding box center [731, 60] width 13 height 13
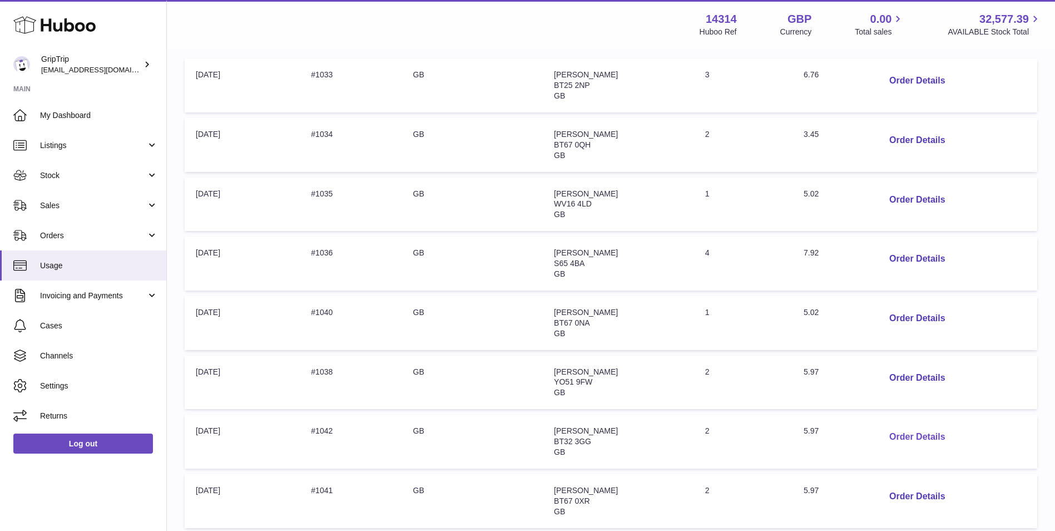
click at [920, 435] on button "Order Details" at bounding box center [916, 436] width 73 height 23
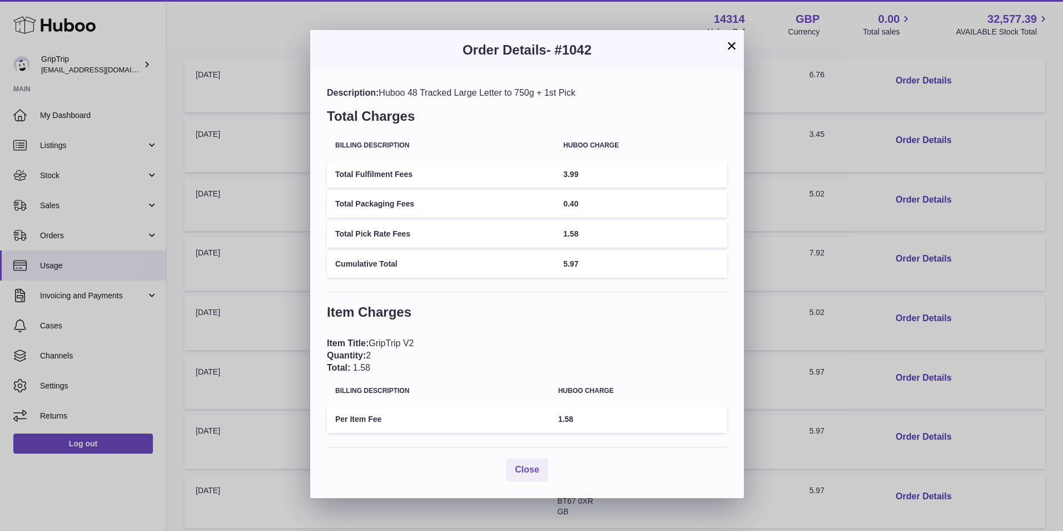
click at [736, 46] on button "×" at bounding box center [731, 45] width 13 height 13
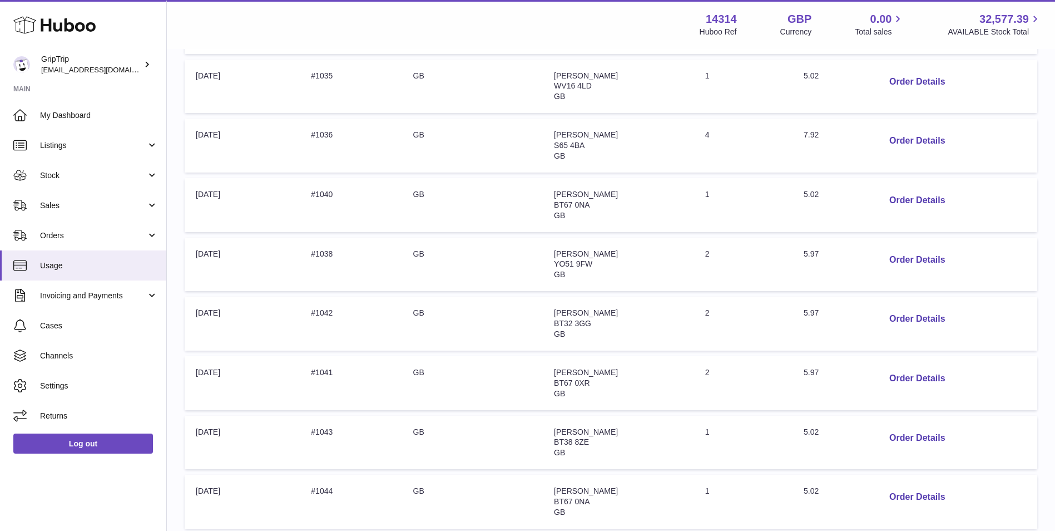
scroll to position [393, 0]
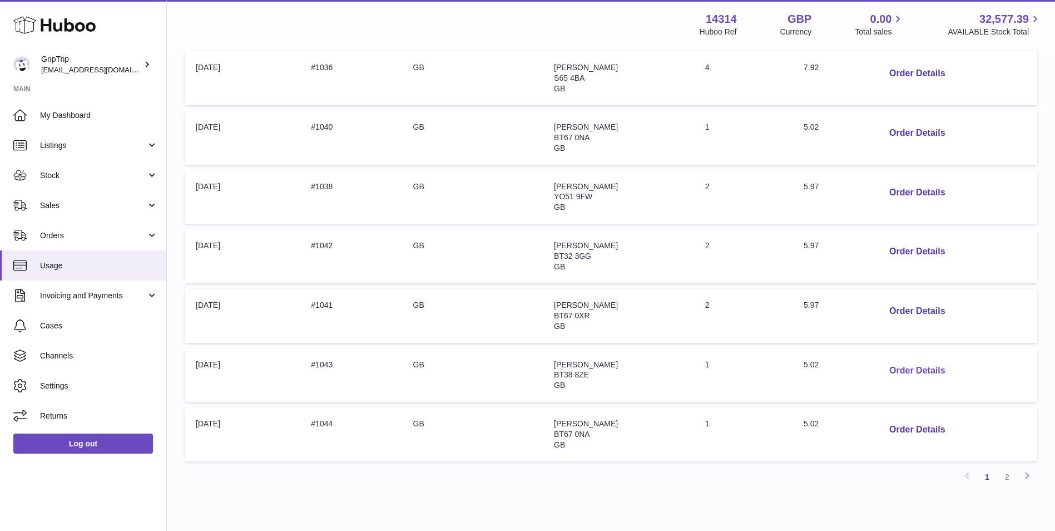
click at [902, 366] on button "Order Details" at bounding box center [916, 370] width 73 height 23
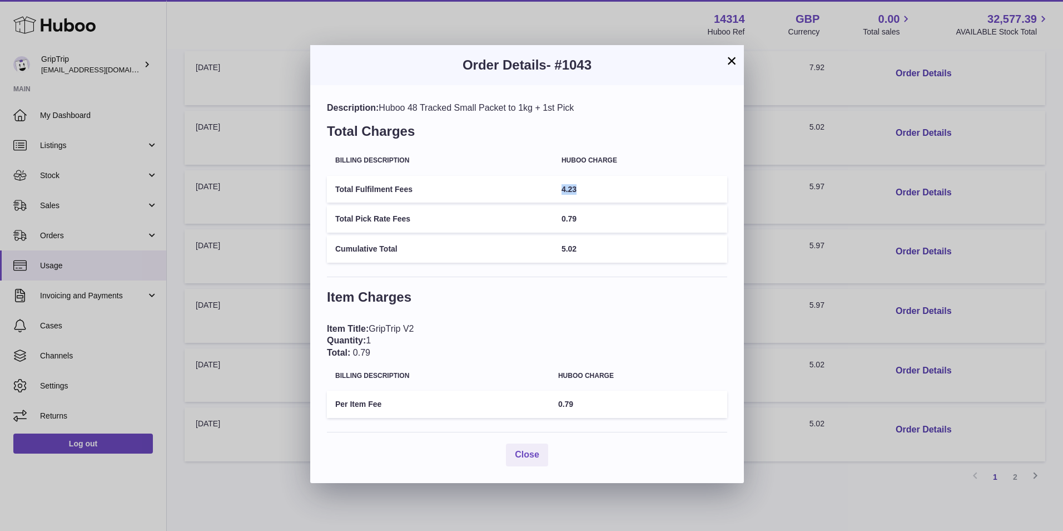
drag, startPoint x: 582, startPoint y: 186, endPoint x: 562, endPoint y: 190, distance: 20.9
click at [562, 190] on td "4.23" at bounding box center [640, 189] width 174 height 27
click at [738, 61] on button "×" at bounding box center [731, 60] width 13 height 13
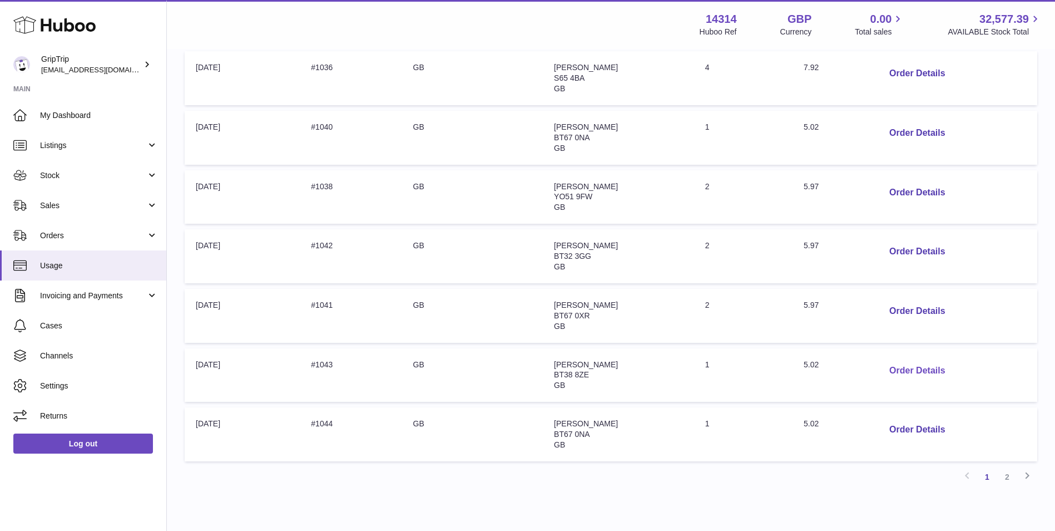
click at [888, 369] on button "Order Details" at bounding box center [916, 370] width 73 height 23
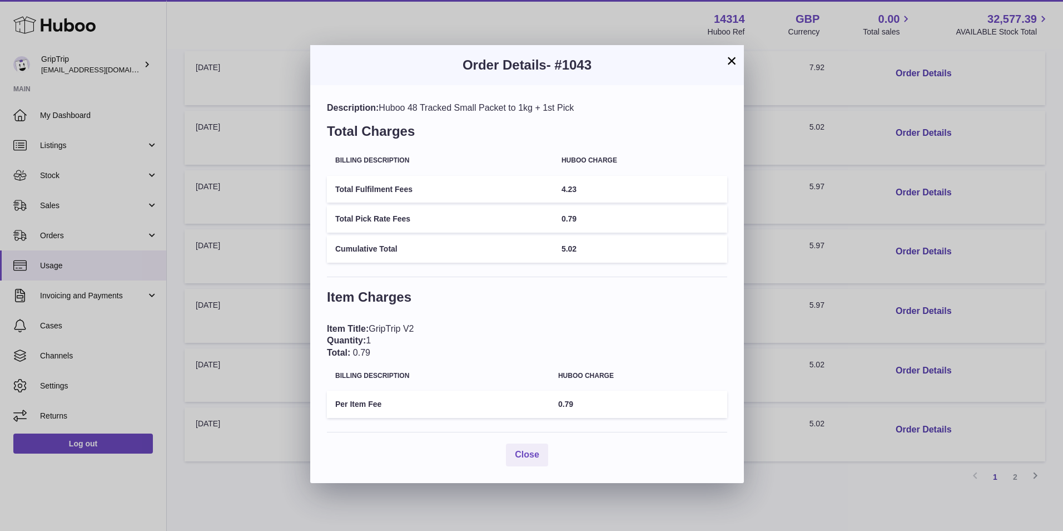
click at [732, 58] on button "×" at bounding box center [731, 60] width 13 height 13
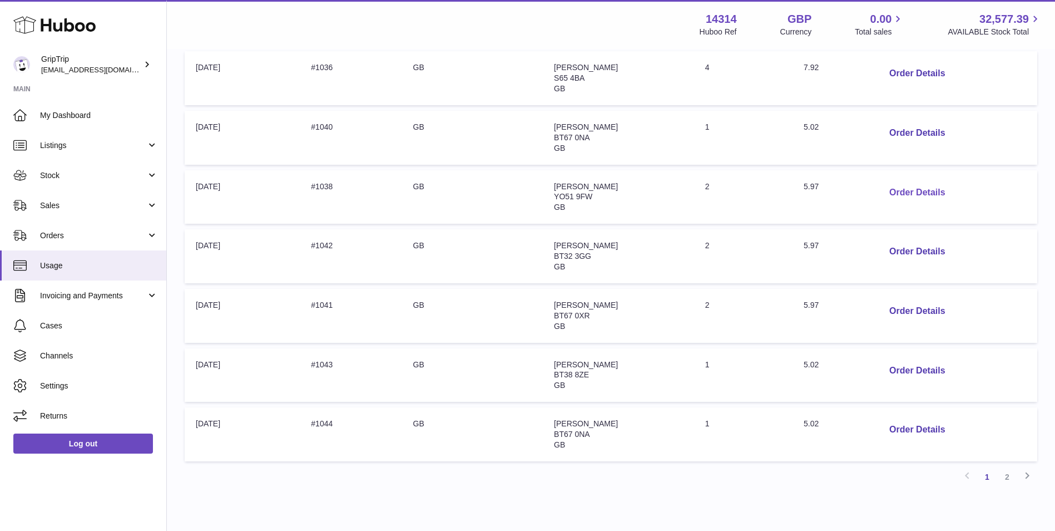
click at [919, 187] on button "Order Details" at bounding box center [916, 192] width 73 height 23
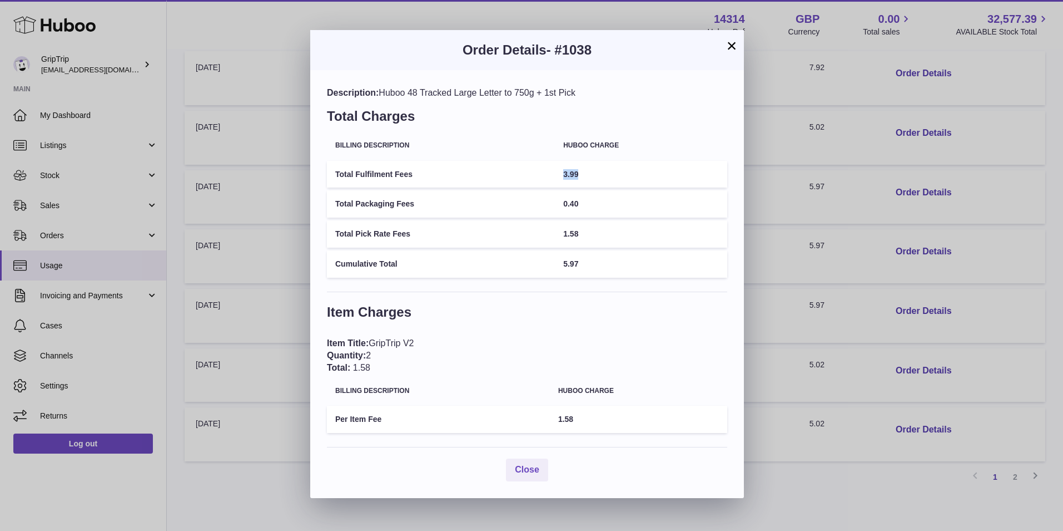
drag, startPoint x: 587, startPoint y: 176, endPoint x: 566, endPoint y: 180, distance: 21.9
click at [566, 180] on td "3.99" at bounding box center [641, 174] width 172 height 27
click at [730, 48] on button "×" at bounding box center [731, 45] width 13 height 13
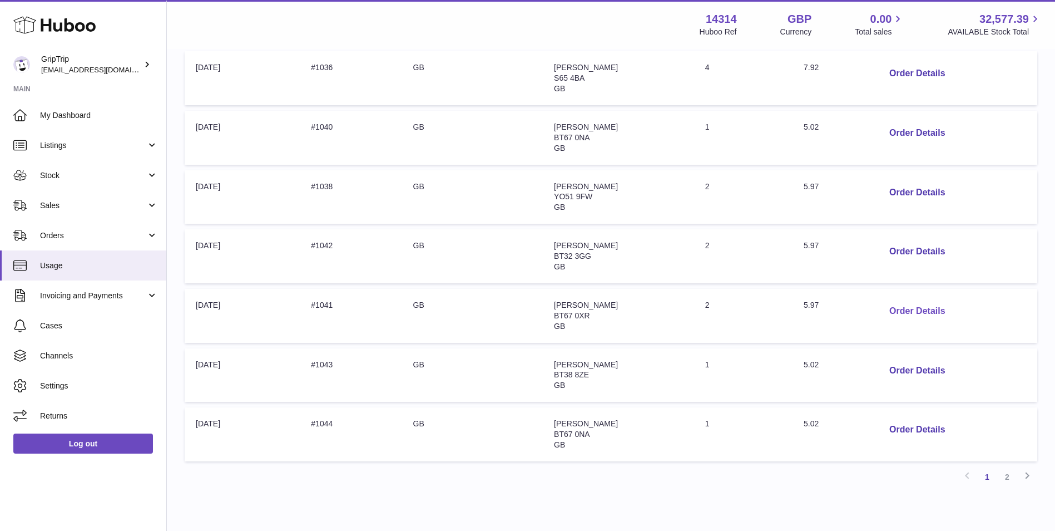
click at [925, 305] on button "Order Details" at bounding box center [916, 311] width 73 height 23
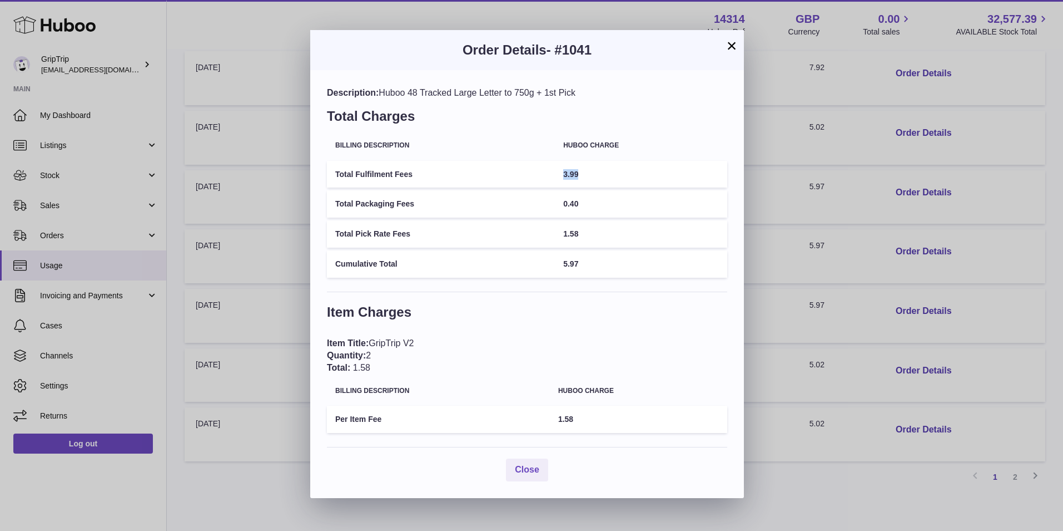
drag, startPoint x: 582, startPoint y: 174, endPoint x: 563, endPoint y: 177, distance: 19.7
click at [563, 177] on td "3.99" at bounding box center [641, 174] width 172 height 27
click at [733, 42] on button "×" at bounding box center [731, 45] width 13 height 13
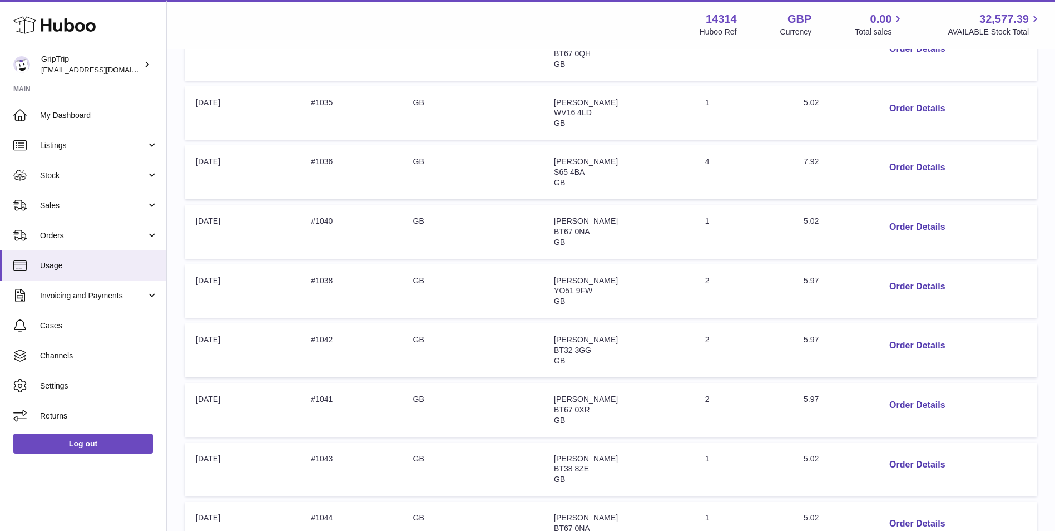
scroll to position [115, 0]
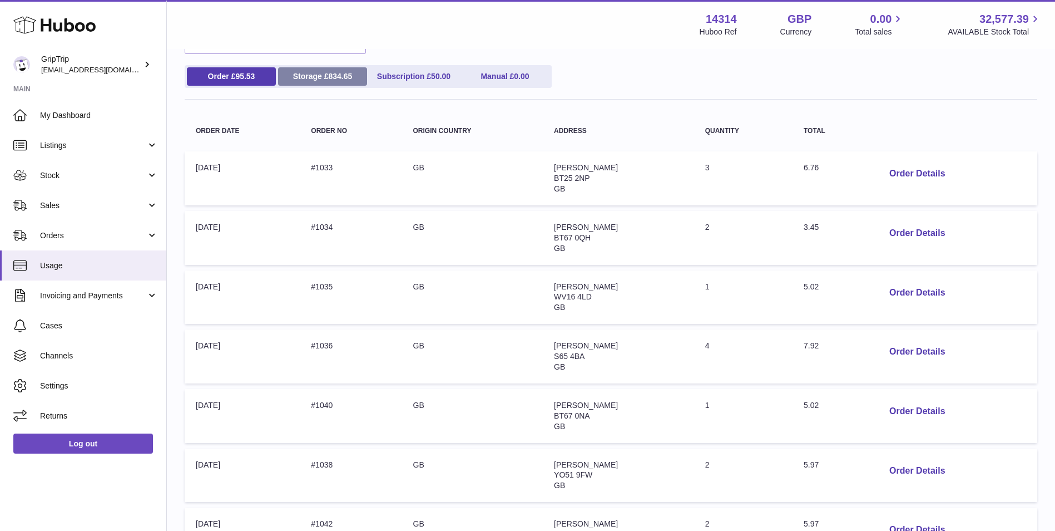
click at [318, 78] on link "Storage £ 834.65" at bounding box center [322, 76] width 89 height 18
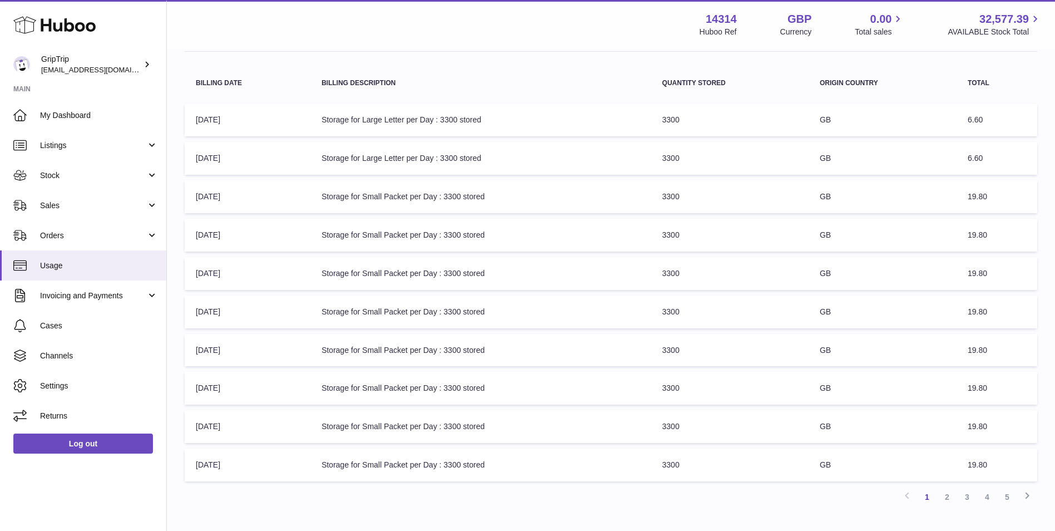
scroll to position [235, 0]
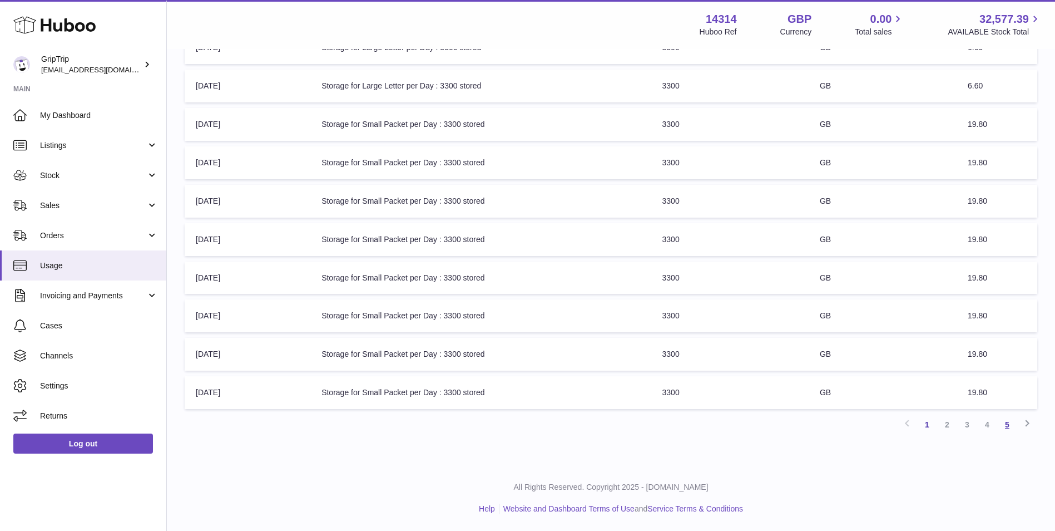
click at [1009, 427] on link "5" at bounding box center [1007, 424] width 20 height 20
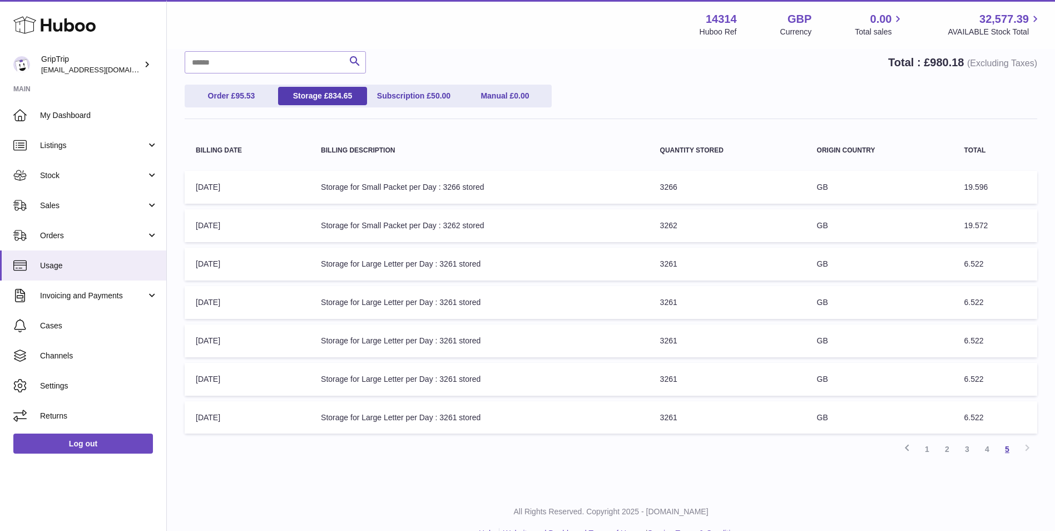
scroll to position [120, 0]
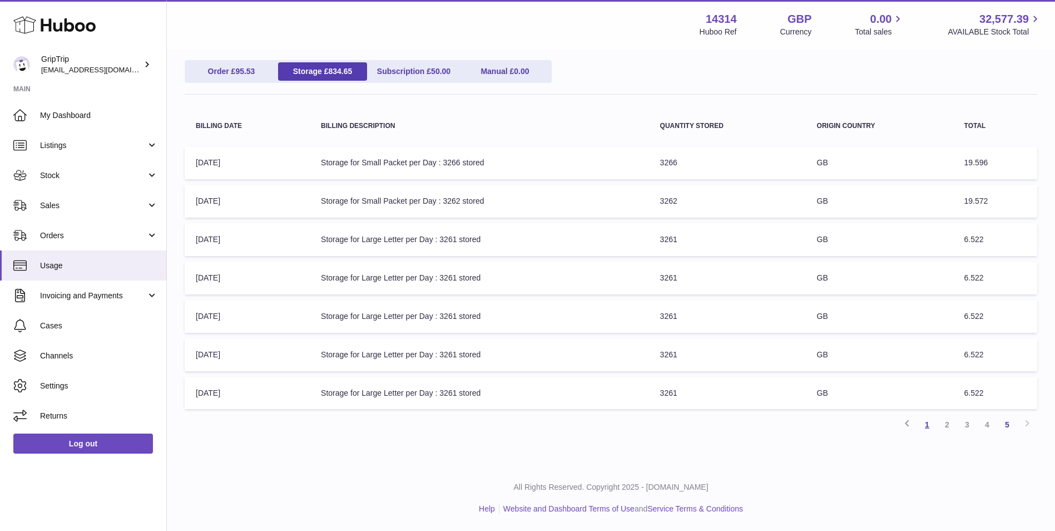
click at [931, 423] on link "1" at bounding box center [927, 424] width 20 height 20
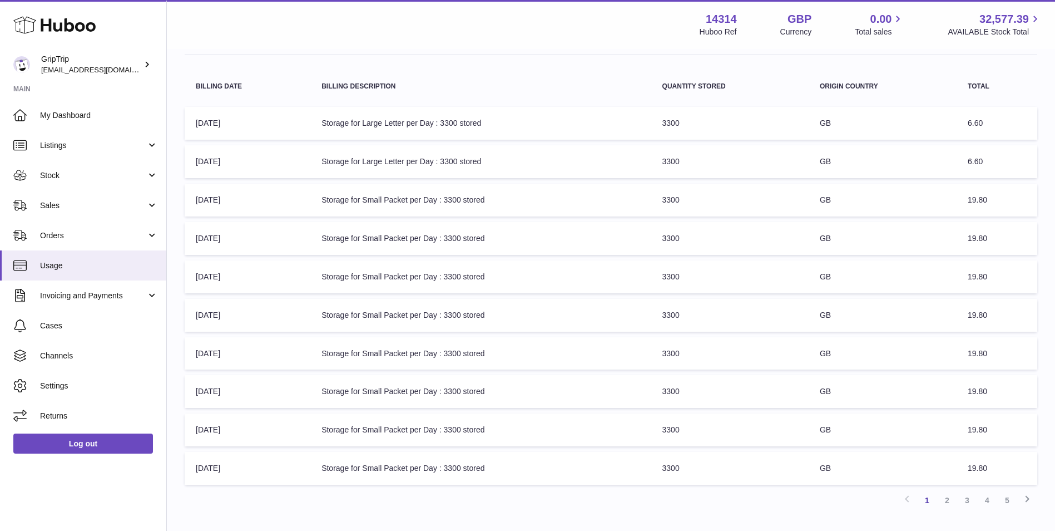
scroll to position [185, 0]
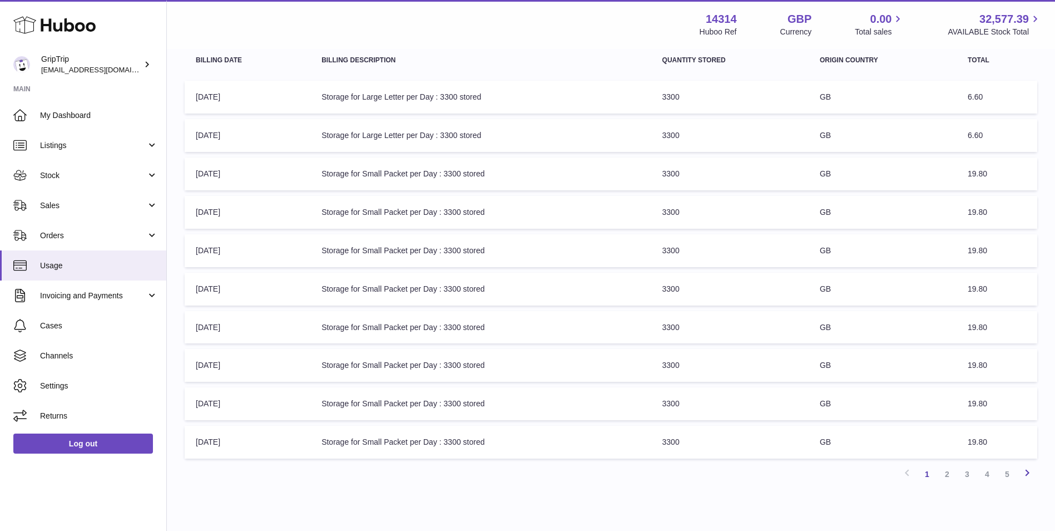
click at [1032, 473] on icon at bounding box center [1026, 472] width 13 height 14
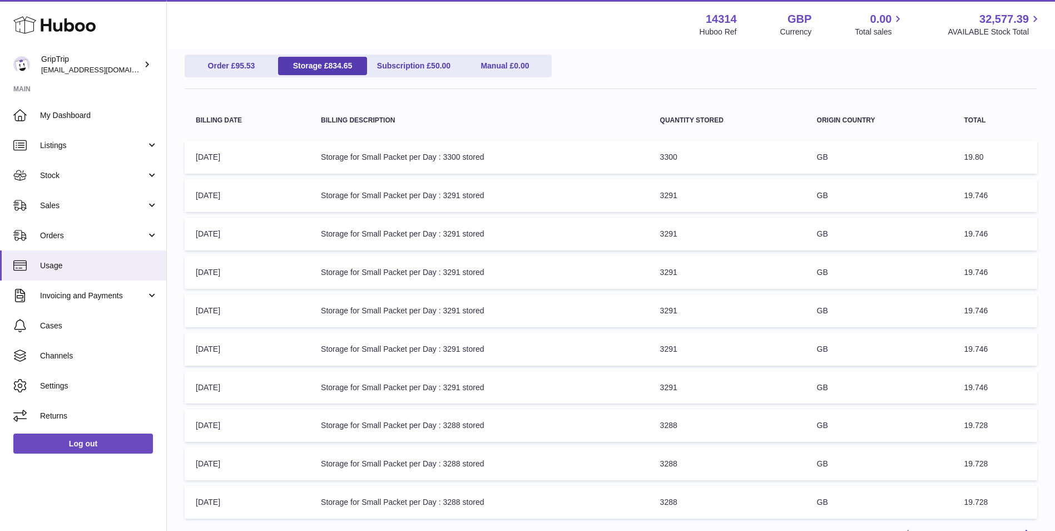
scroll to position [235, 0]
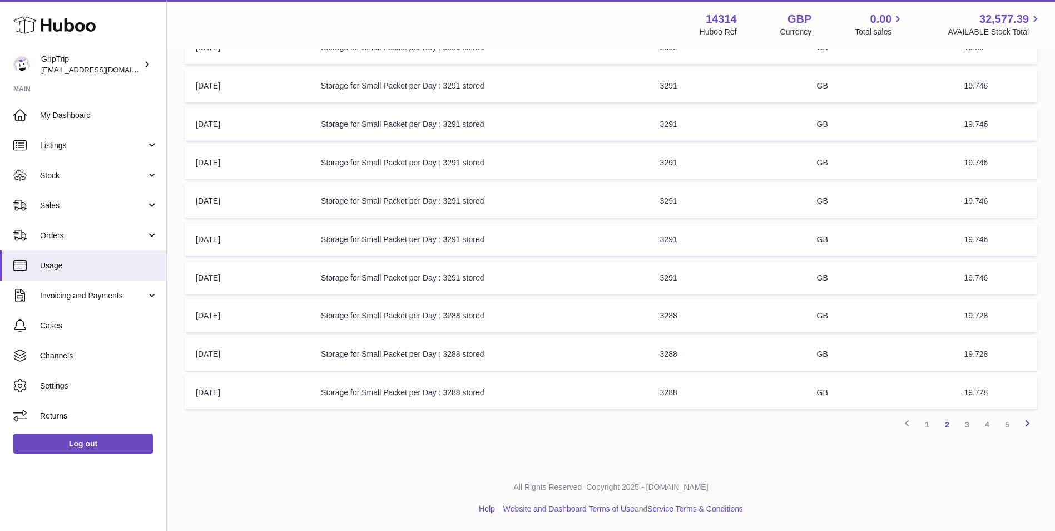
click at [1023, 421] on icon at bounding box center [1026, 423] width 13 height 14
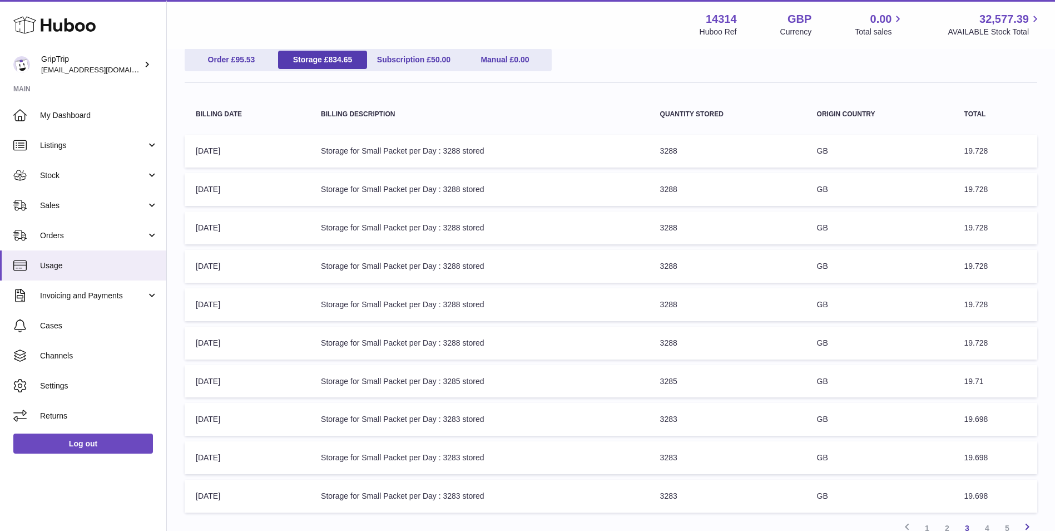
scroll to position [235, 0]
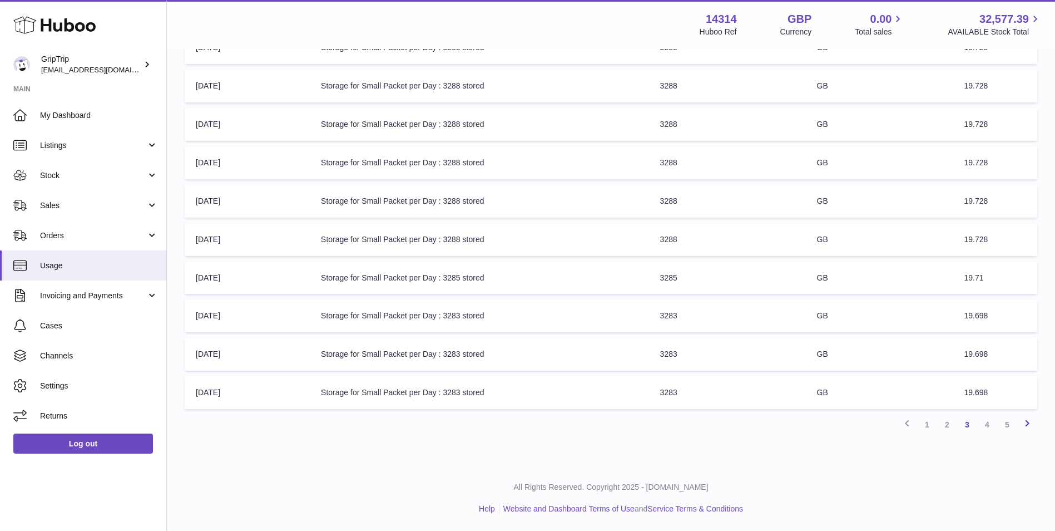
click at [1024, 419] on icon at bounding box center [1026, 423] width 13 height 14
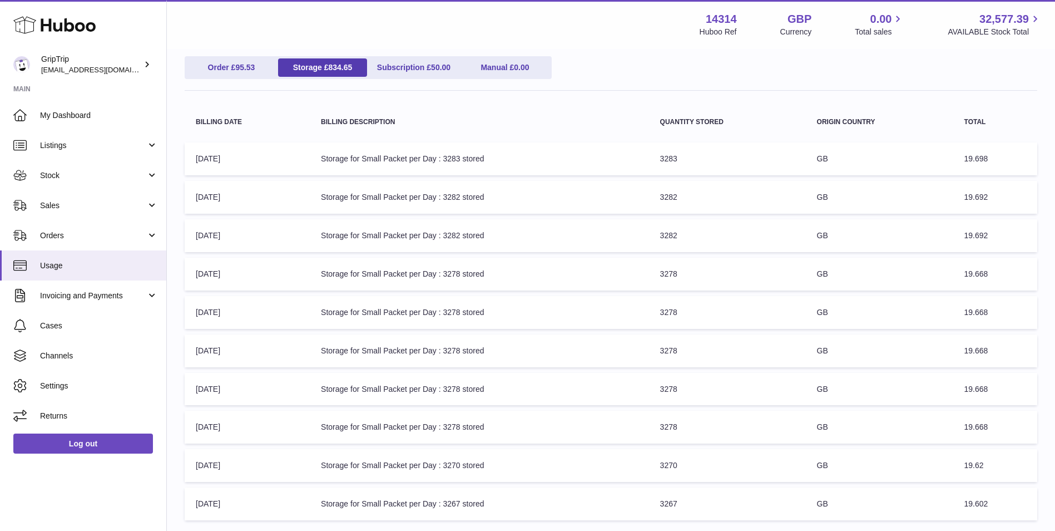
scroll to position [235, 0]
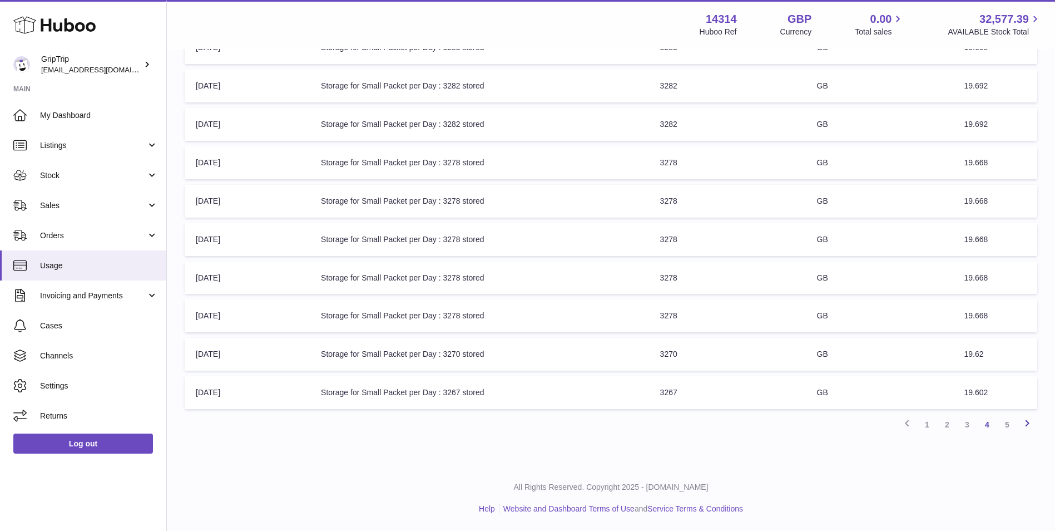
click at [1025, 425] on icon at bounding box center [1026, 423] width 13 height 14
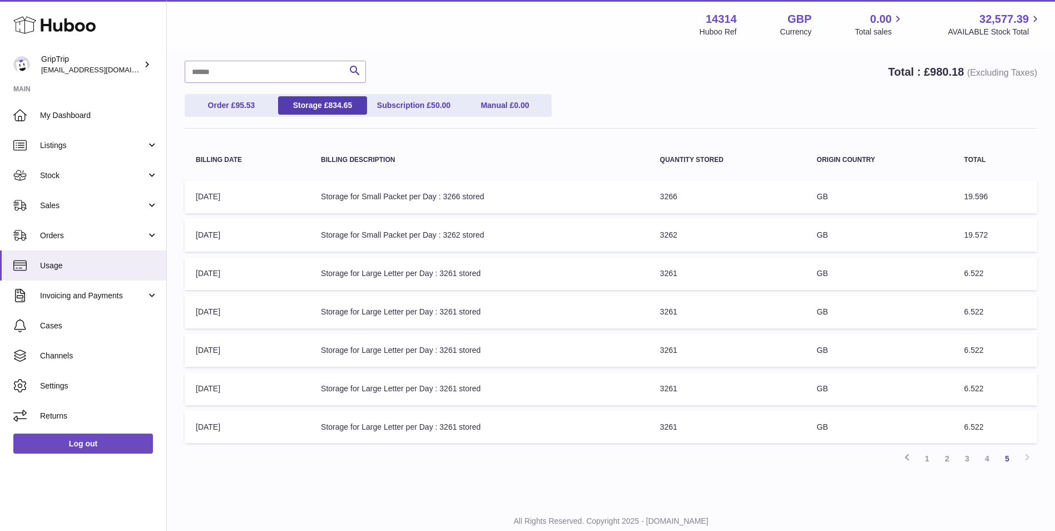
scroll to position [120, 0]
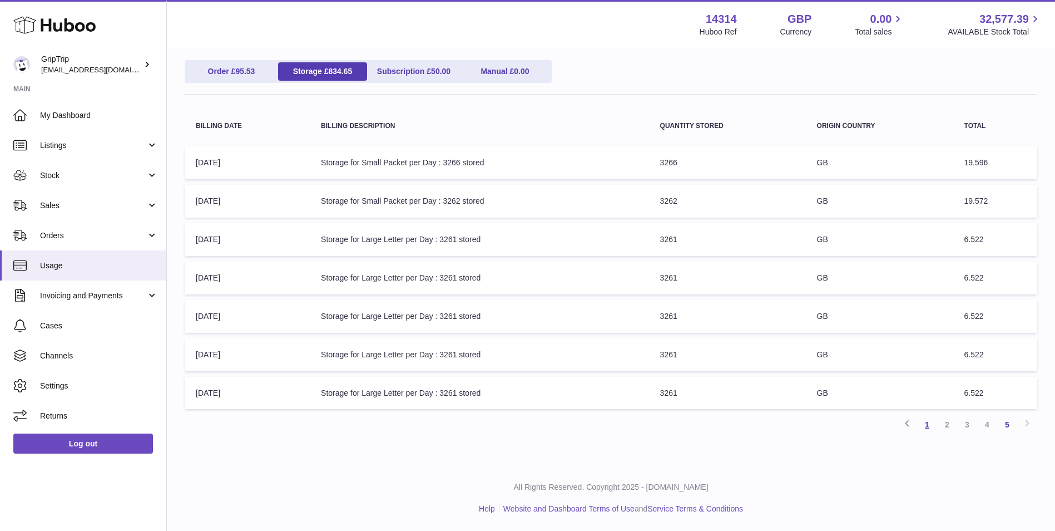
click at [931, 421] on link "1" at bounding box center [927, 424] width 20 height 20
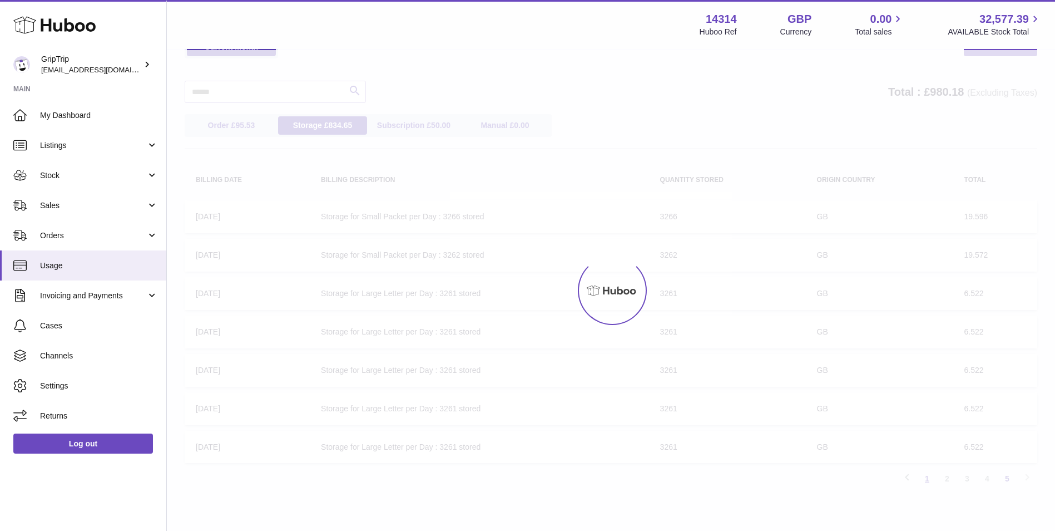
scroll to position [50, 0]
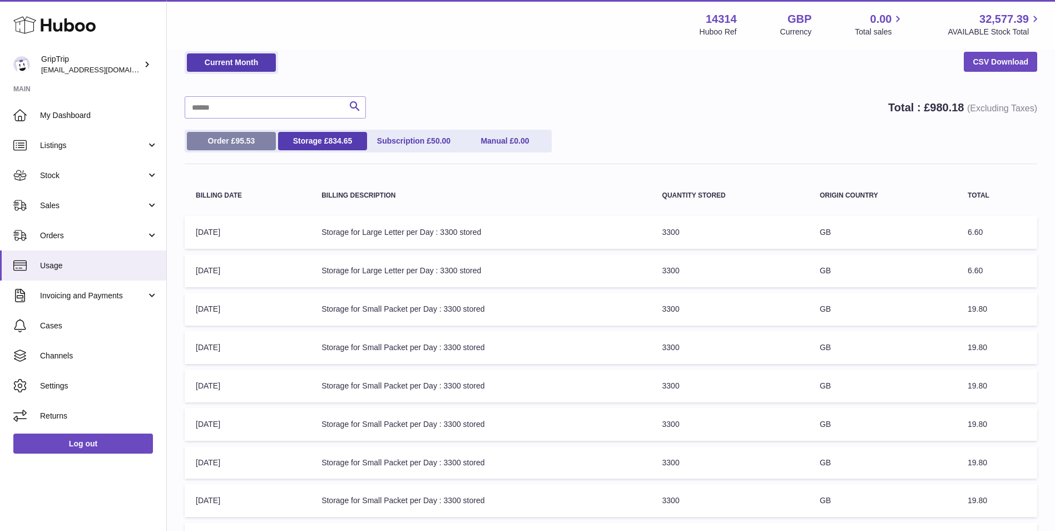
click at [244, 140] on span "95.53" at bounding box center [244, 140] width 19 height 9
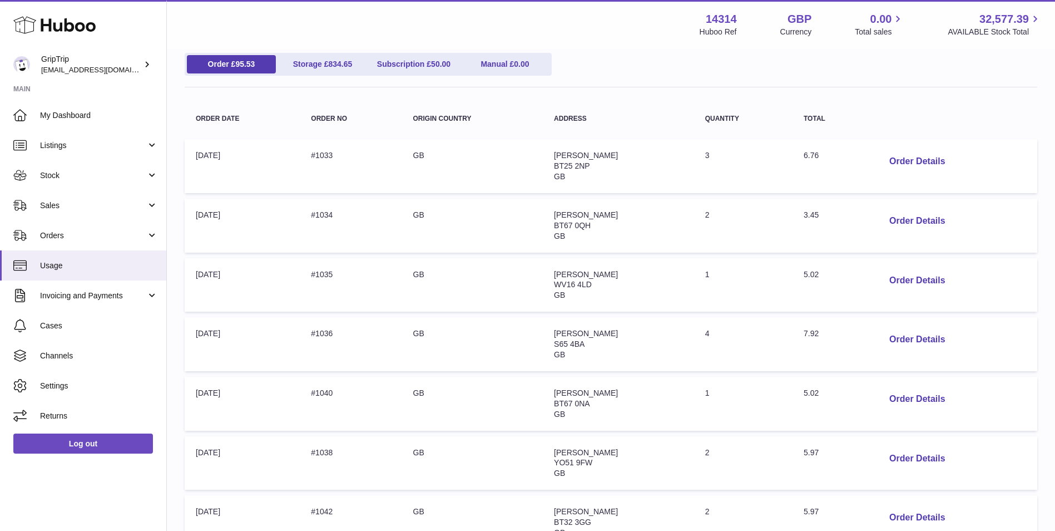
scroll to position [0, 0]
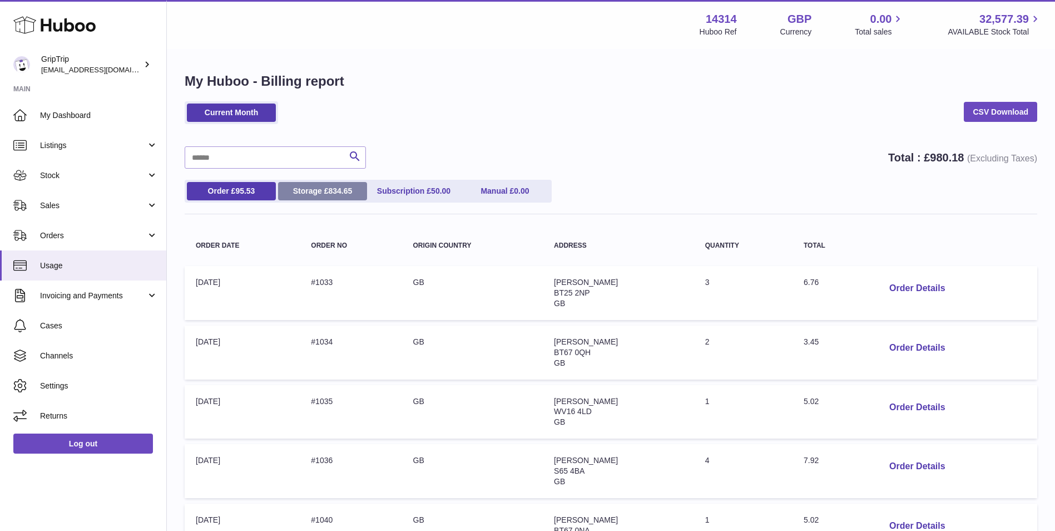
click at [336, 195] on span "834.65" at bounding box center [340, 190] width 24 height 9
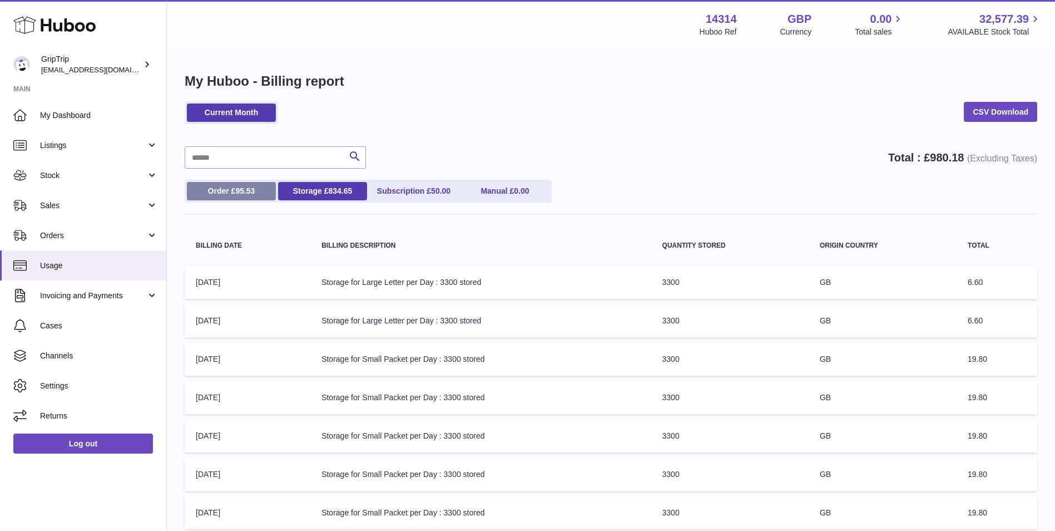
click at [237, 186] on link "Order £ 95.53" at bounding box center [231, 191] width 89 height 18
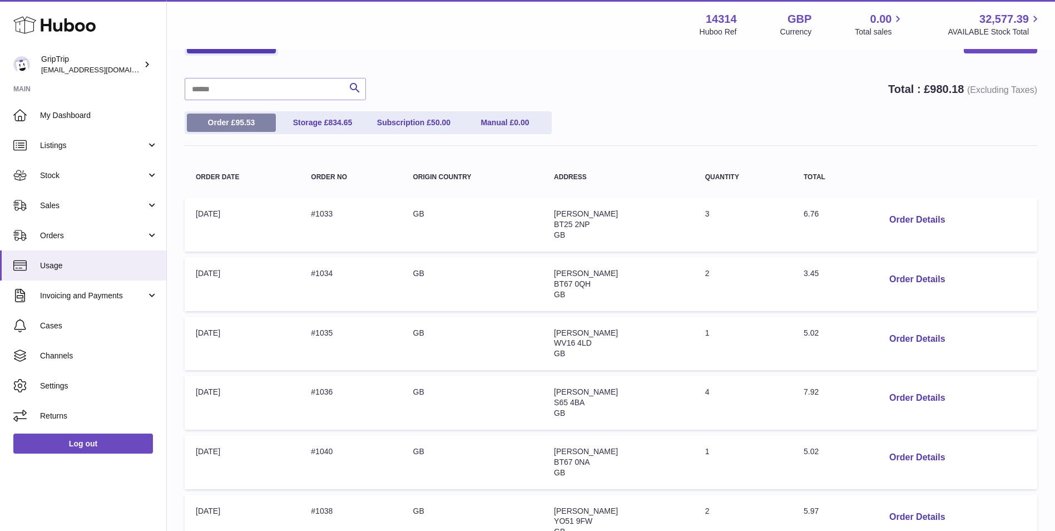
scroll to position [93, 0]
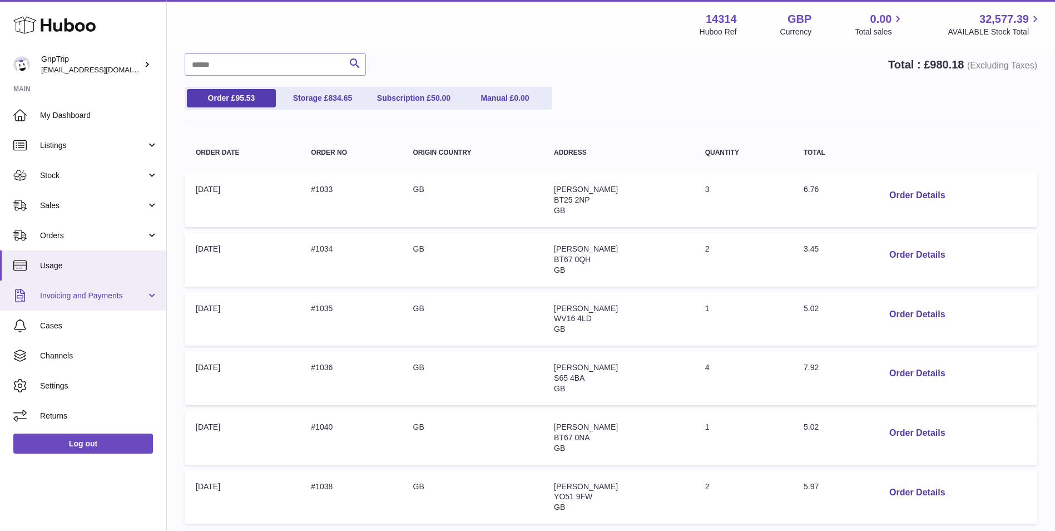
click at [98, 294] on span "Invoicing and Payments" at bounding box center [93, 295] width 106 height 11
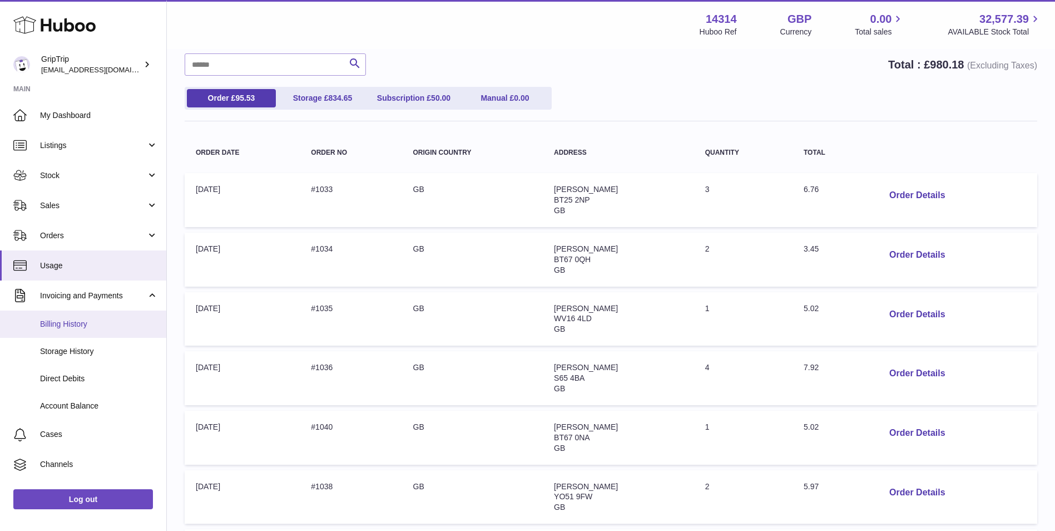
click at [102, 329] on span "Billing History" at bounding box center [99, 324] width 118 height 11
